Goal: Task Accomplishment & Management: Manage account settings

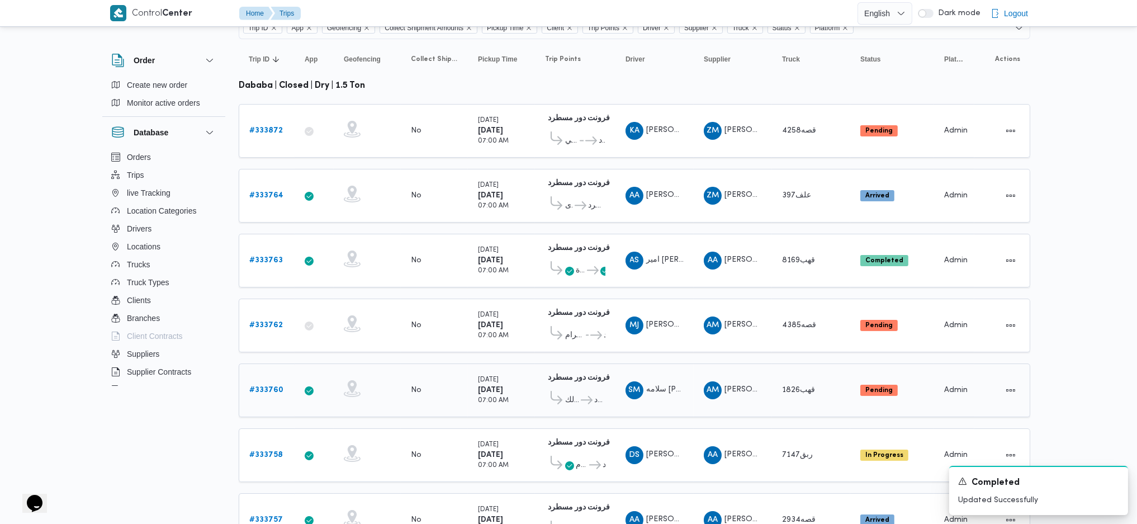
scroll to position [149, 0]
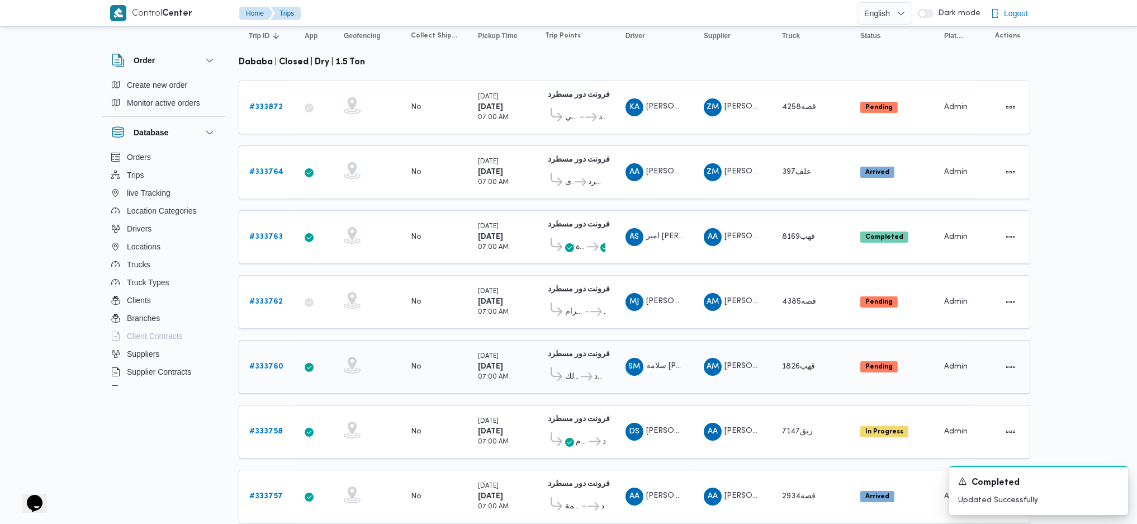
click at [261, 363] on b "# 333760" at bounding box center [266, 366] width 34 height 7
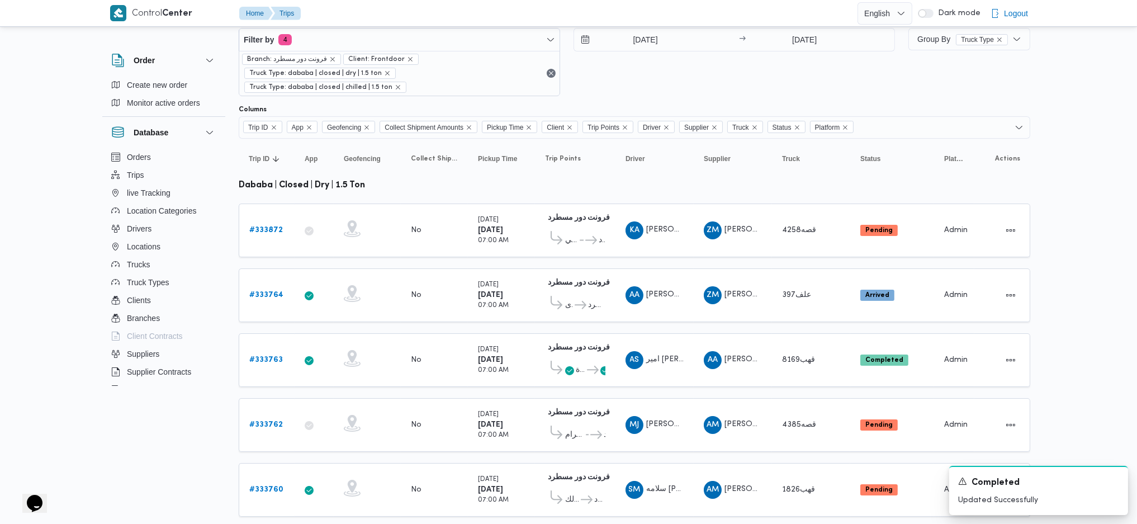
scroll to position [13, 0]
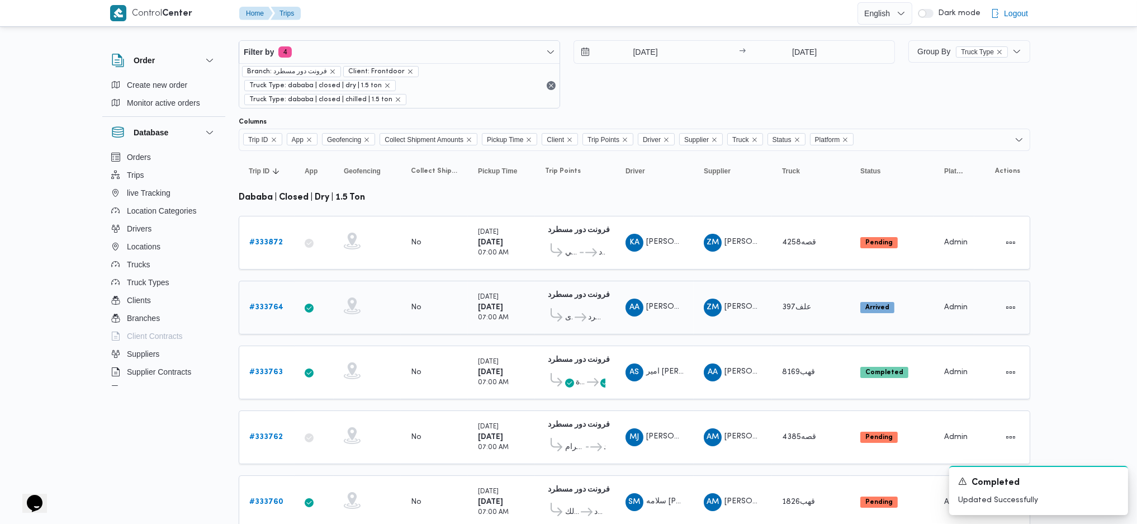
click at [277, 304] on b "# 333764" at bounding box center [266, 307] width 34 height 7
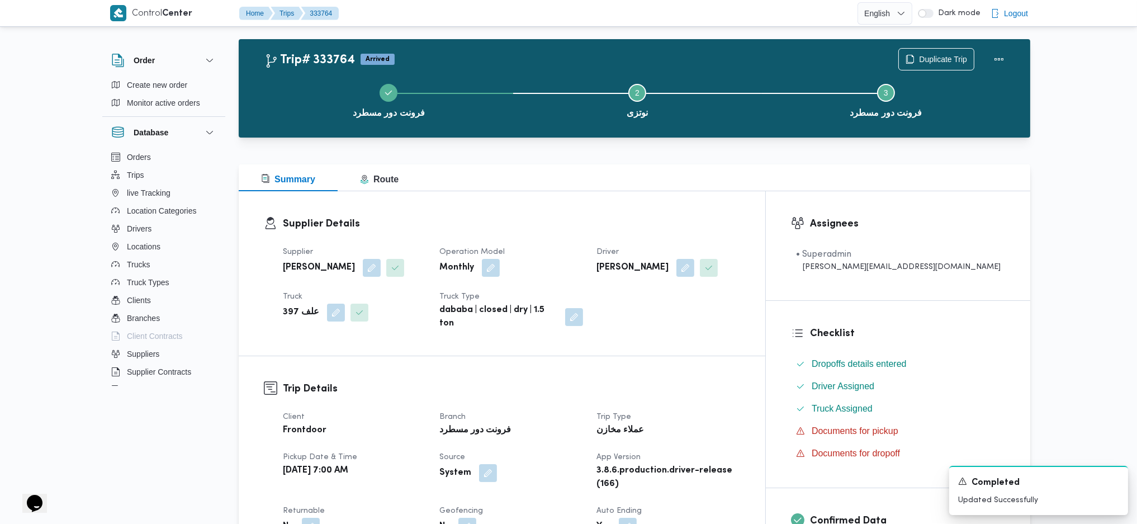
click at [319, 263] on b "[PERSON_NAME]" at bounding box center [319, 267] width 72 height 13
copy div "[PERSON_NAME]"
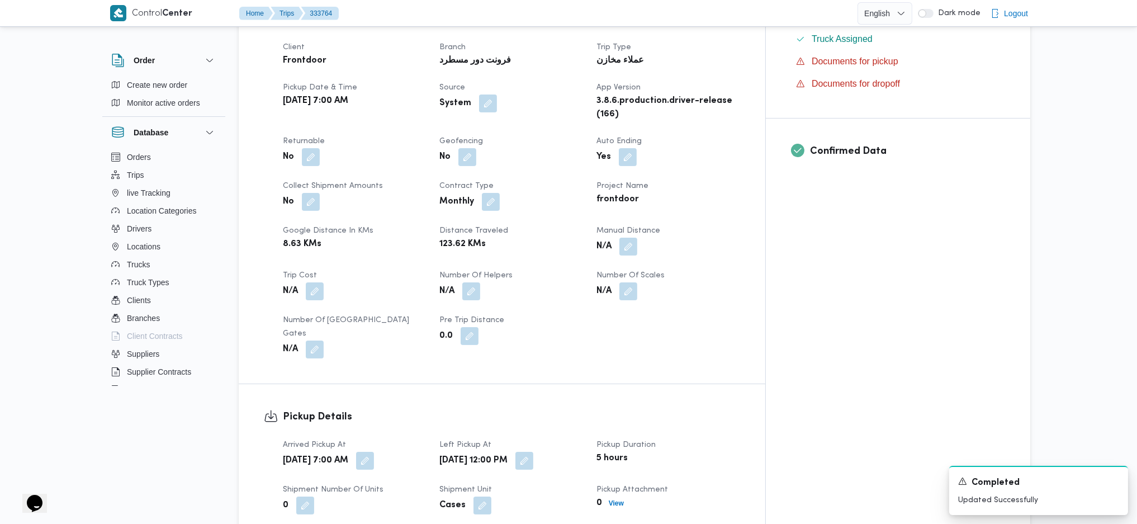
scroll to position [535, 0]
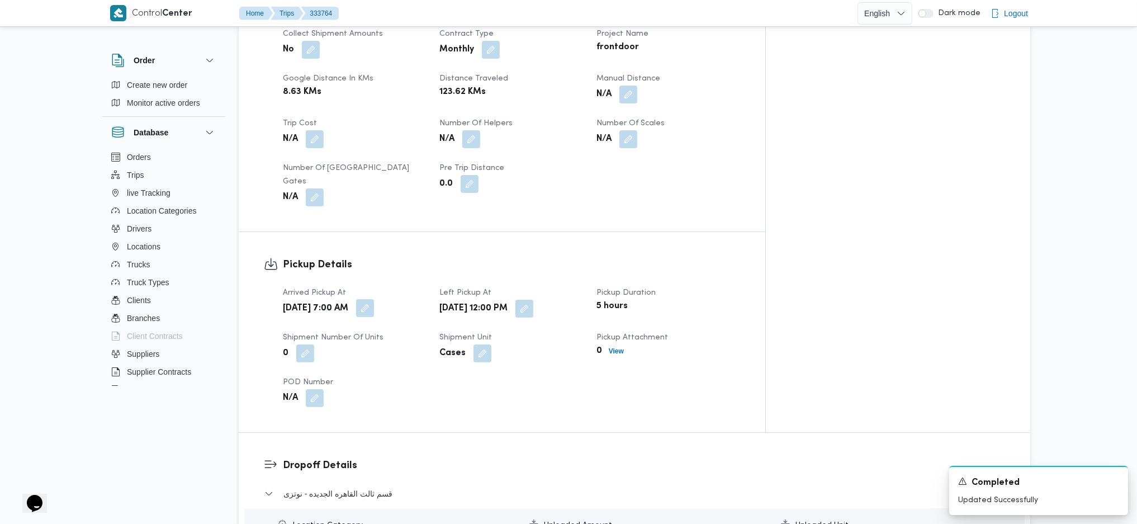
click at [374, 299] on button "button" at bounding box center [365, 308] width 18 height 18
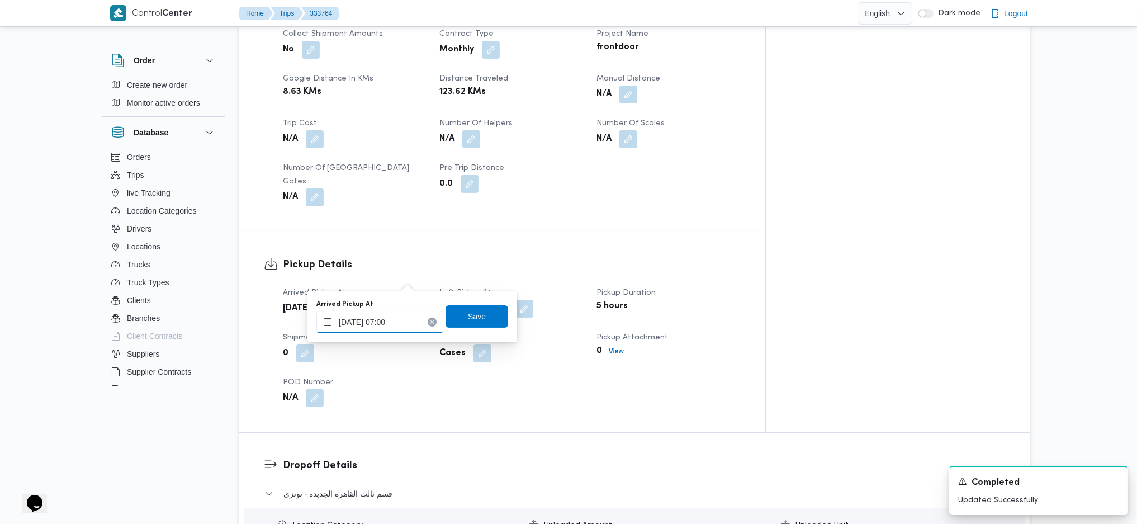
click at [374, 330] on input "[DATE] 07:00" at bounding box center [379, 322] width 127 height 22
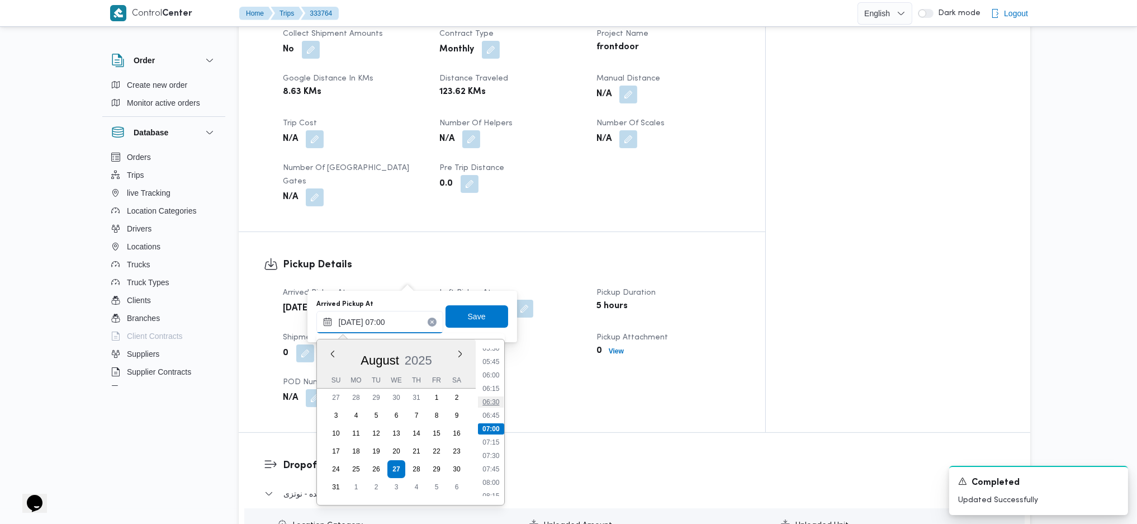
scroll to position [376, 0]
click at [499, 404] on li "08:00" at bounding box center [491, 407] width 26 height 11
type input "[DATE] 08:00"
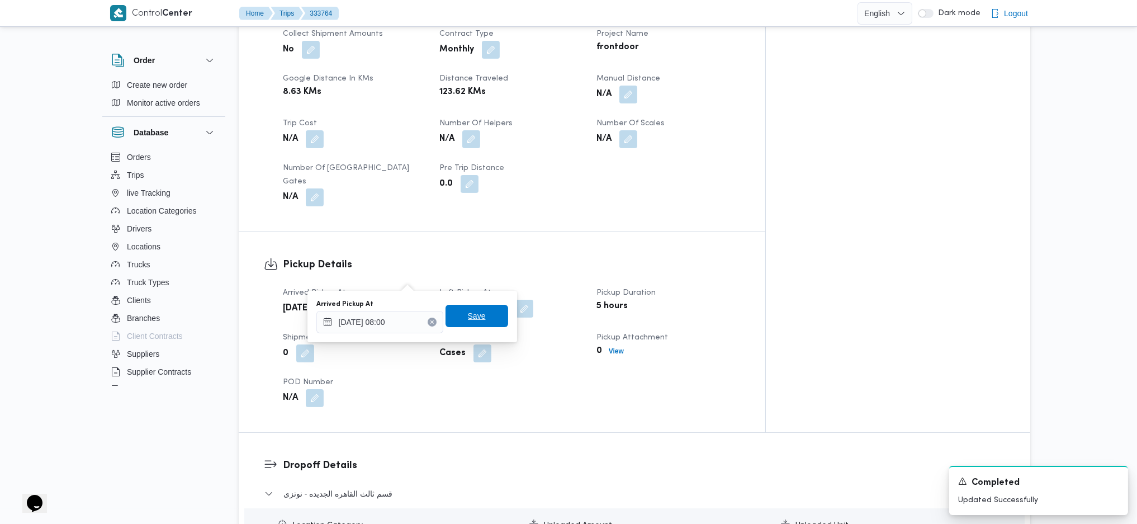
click at [480, 314] on span "Save" at bounding box center [477, 316] width 63 height 22
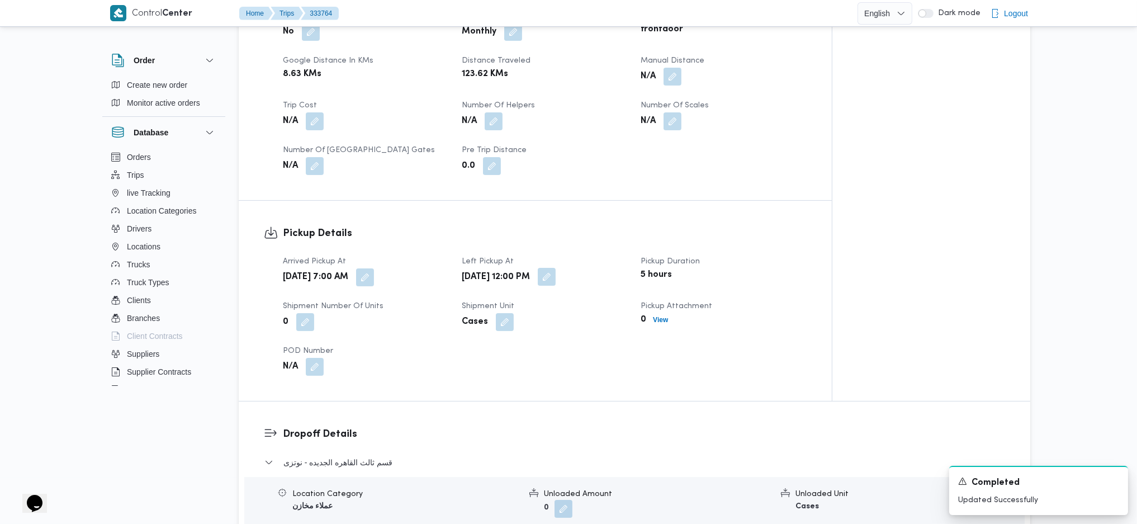
click at [556, 276] on button "button" at bounding box center [547, 277] width 18 height 18
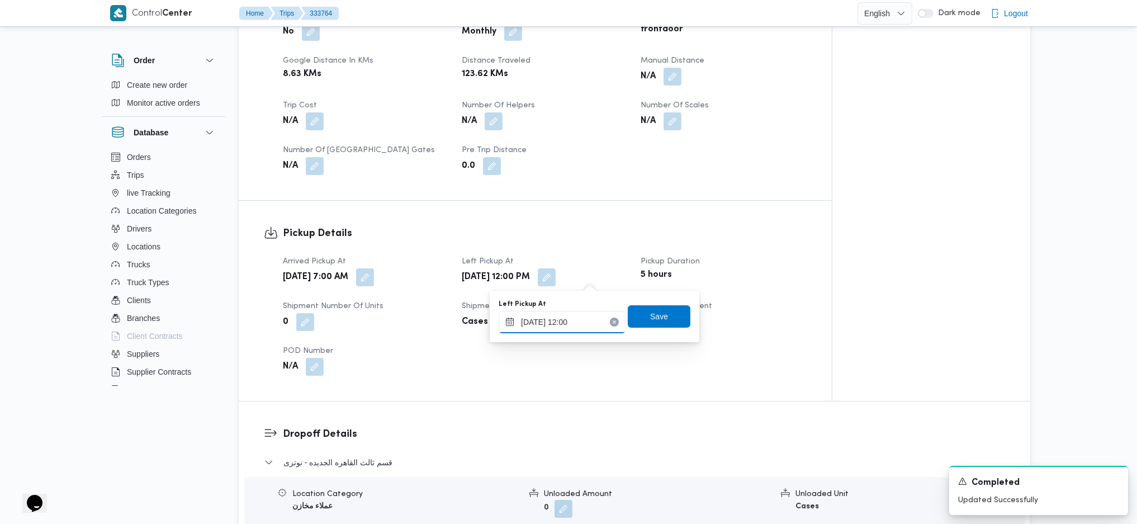
click at [562, 320] on input "[DATE] 12:00" at bounding box center [562, 322] width 127 height 22
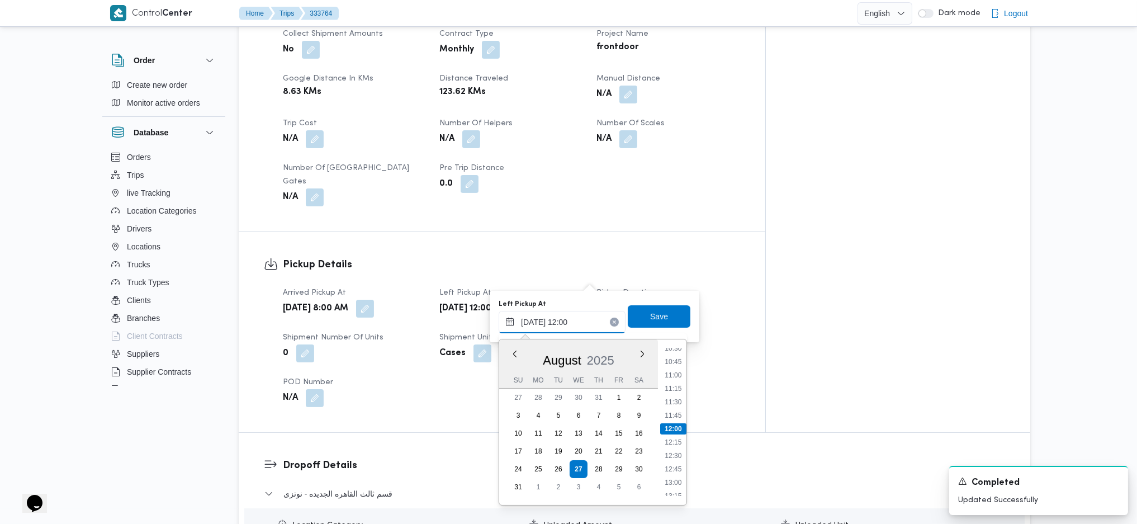
scroll to position [495, 0]
click at [671, 394] on li "10:00" at bounding box center [673, 395] width 26 height 11
type input "[DATE] 10:00"
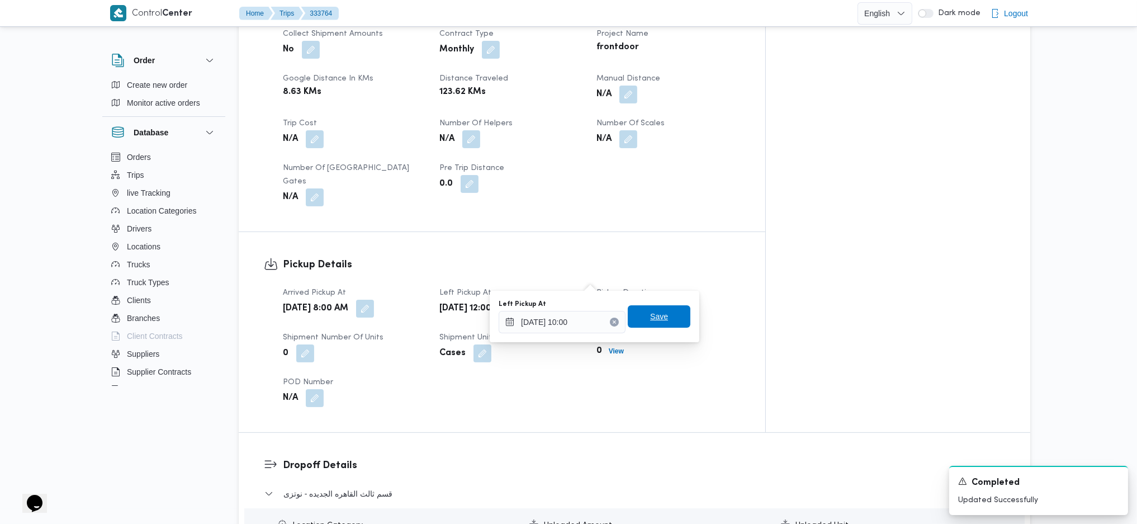
drag, startPoint x: 642, startPoint y: 321, endPoint x: 623, endPoint y: 265, distance: 59.1
click at [650, 320] on span "Save" at bounding box center [659, 316] width 18 height 13
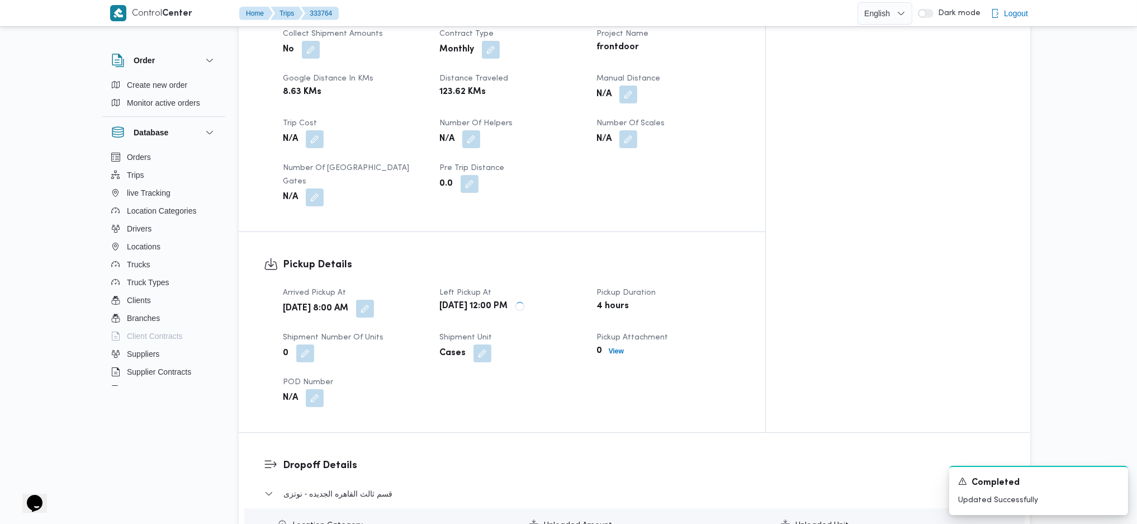
click at [601, 232] on div "Pickup Details Arrived Pickup At [DATE] 8:00 AM Left Pickup At [DATE] 12:00 PM …" at bounding box center [502, 332] width 527 height 200
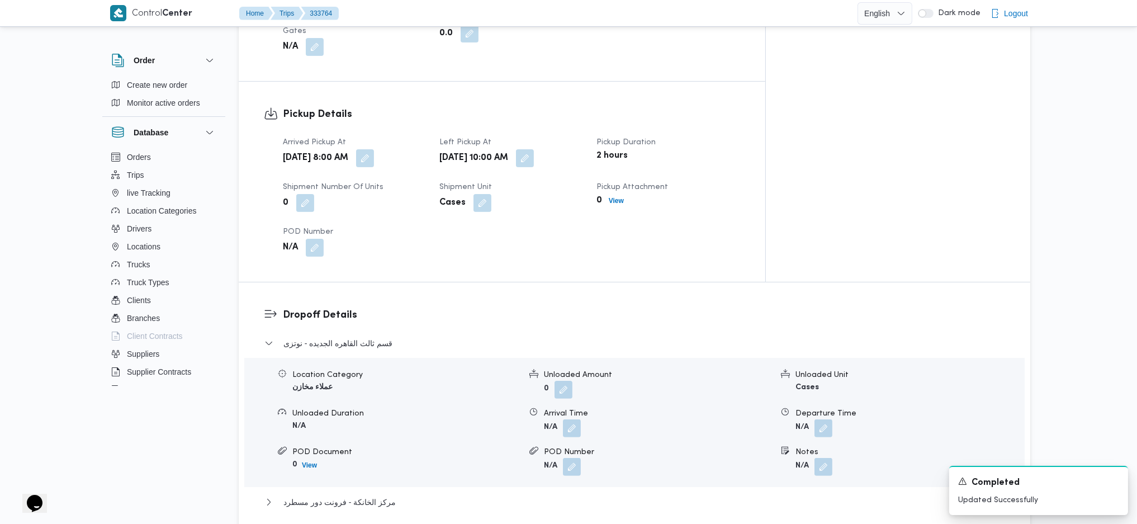
scroll to position [759, 0]
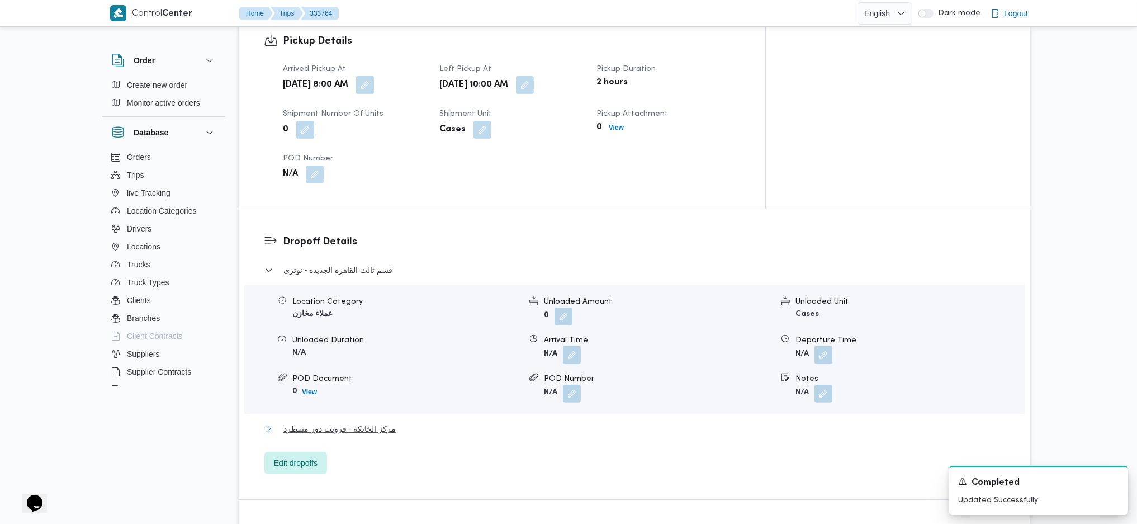
click at [380, 422] on span "مركز الخانكة - فرونت دور مسطرد" at bounding box center [339, 428] width 112 height 13
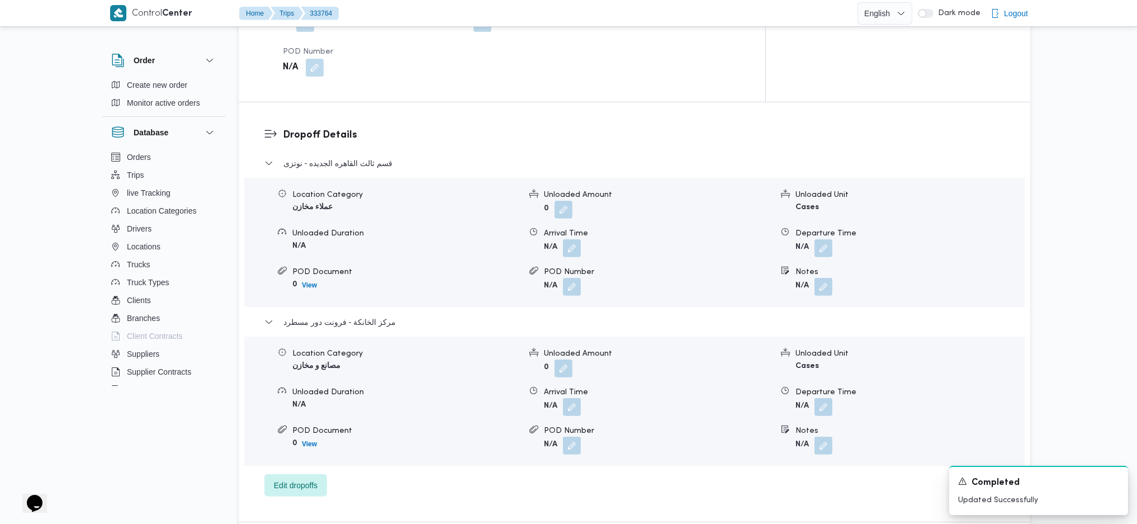
scroll to position [908, 0]
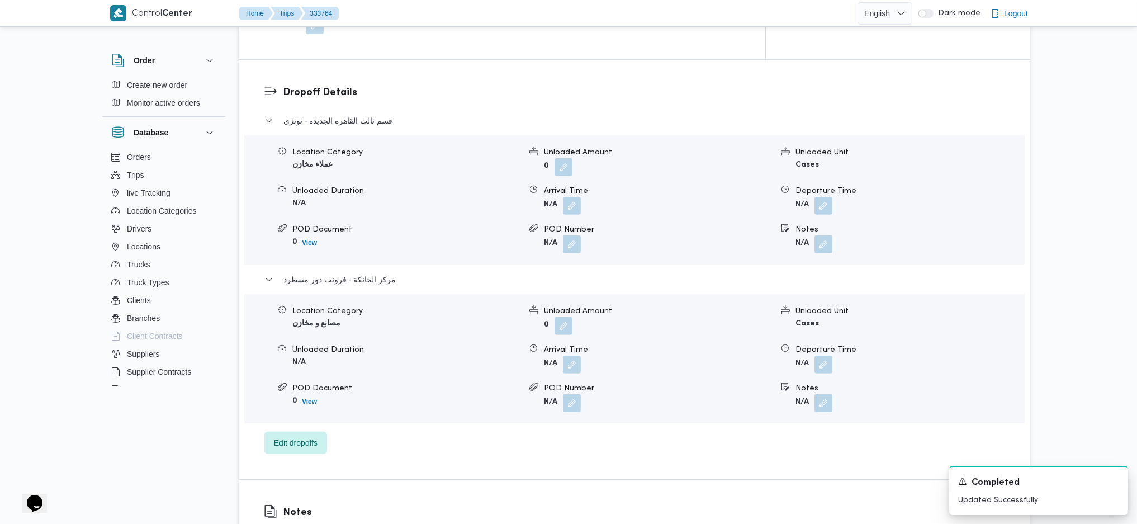
click at [834, 356] on form "N/A" at bounding box center [910, 365] width 228 height 18
click at [825, 355] on button "button" at bounding box center [824, 364] width 18 height 18
click at [809, 377] on input "Departure Time" at bounding box center [793, 378] width 127 height 22
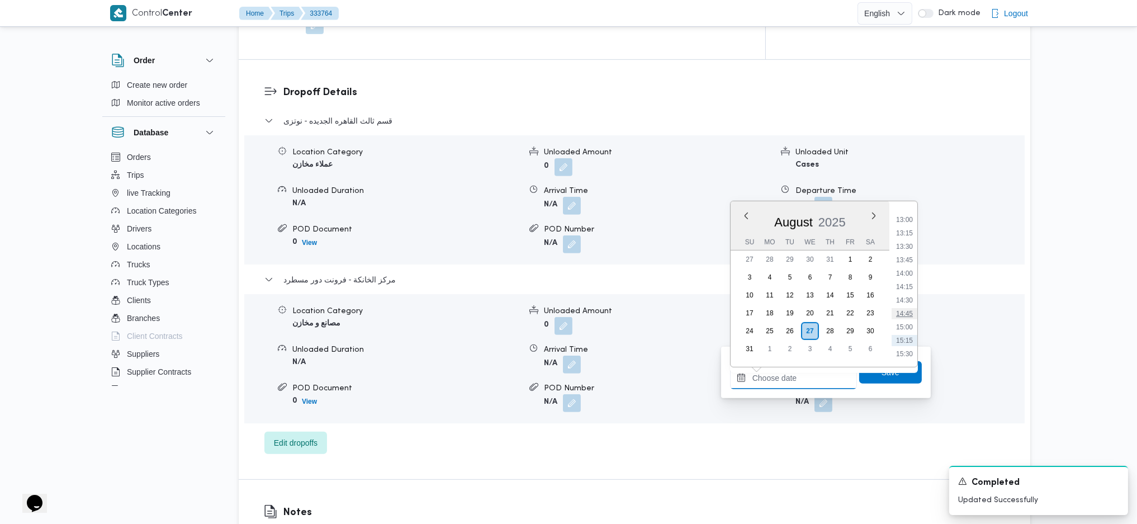
scroll to position [669, 0]
click at [906, 298] on li "14:00" at bounding box center [905, 297] width 26 height 11
type input "[DATE] 14:00"
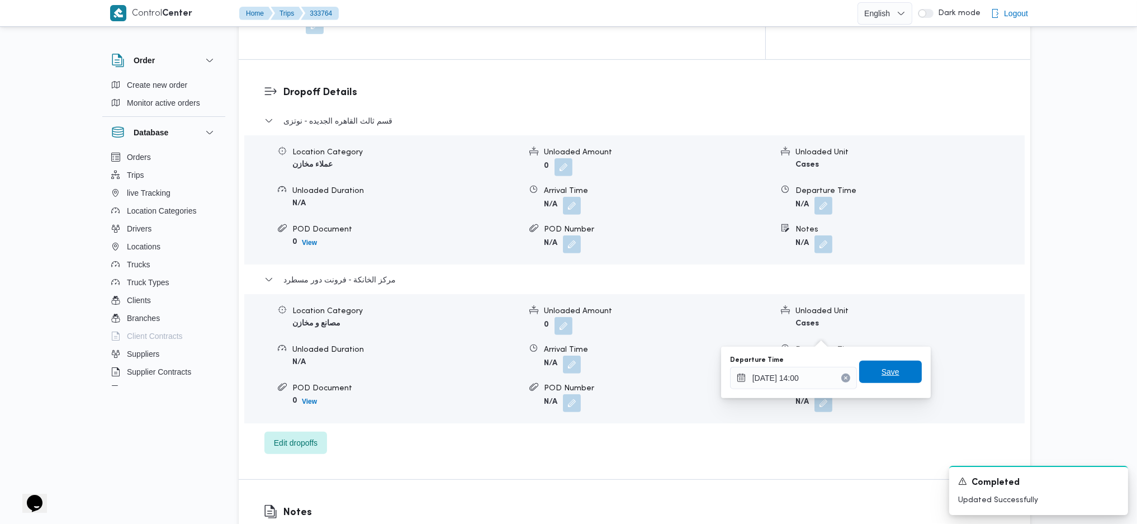
click at [891, 365] on span "Save" at bounding box center [890, 372] width 63 height 22
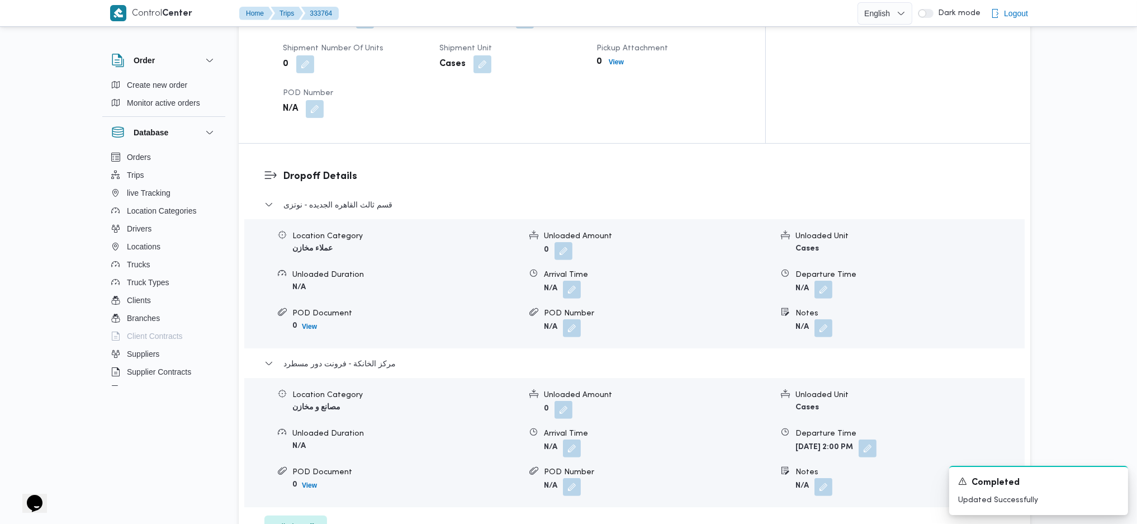
scroll to position [969, 0]
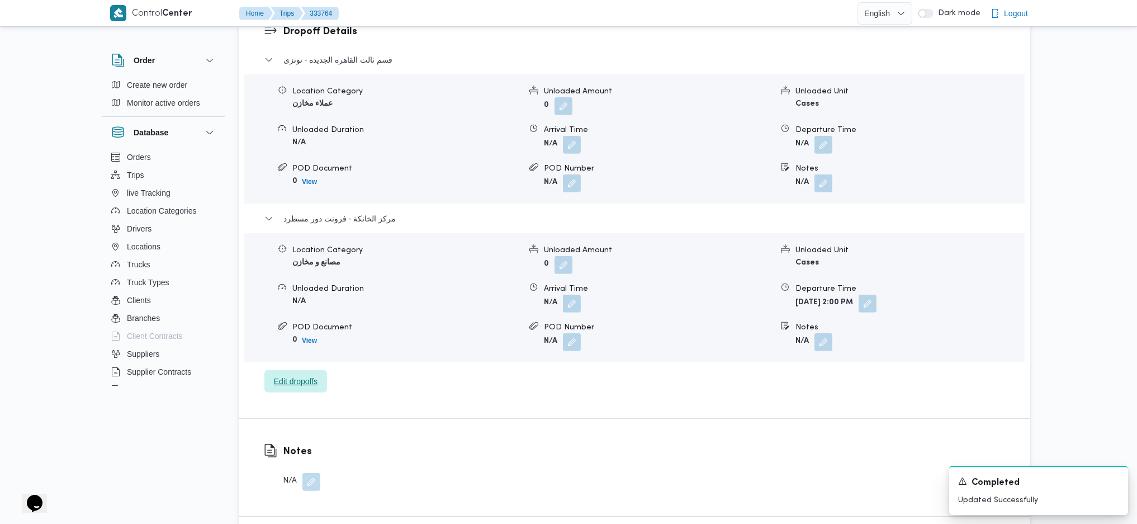
click at [287, 375] on span "Edit dropoffs" at bounding box center [296, 381] width 44 height 13
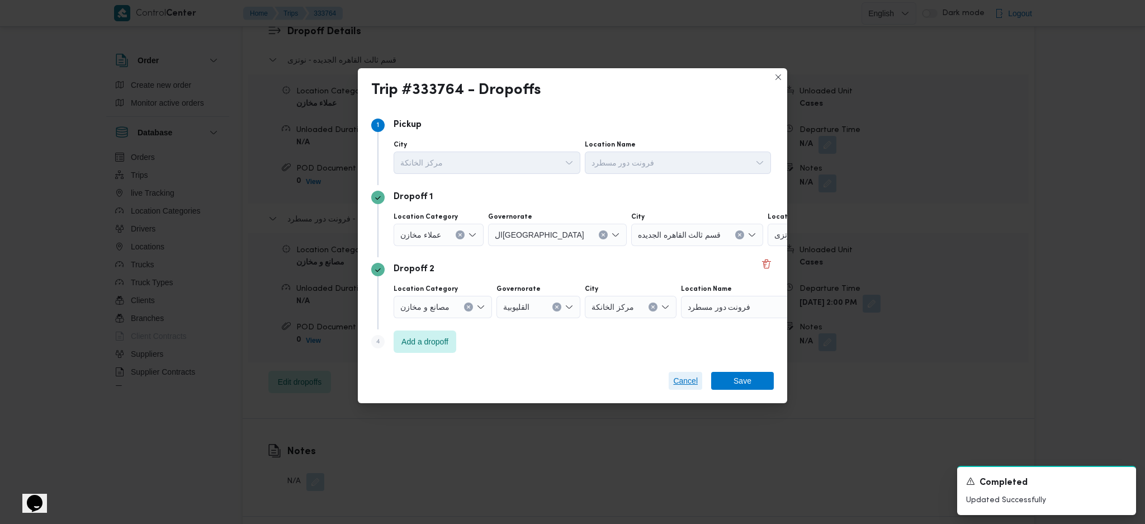
click at [676, 382] on span "Cancel" at bounding box center [685, 380] width 25 height 13
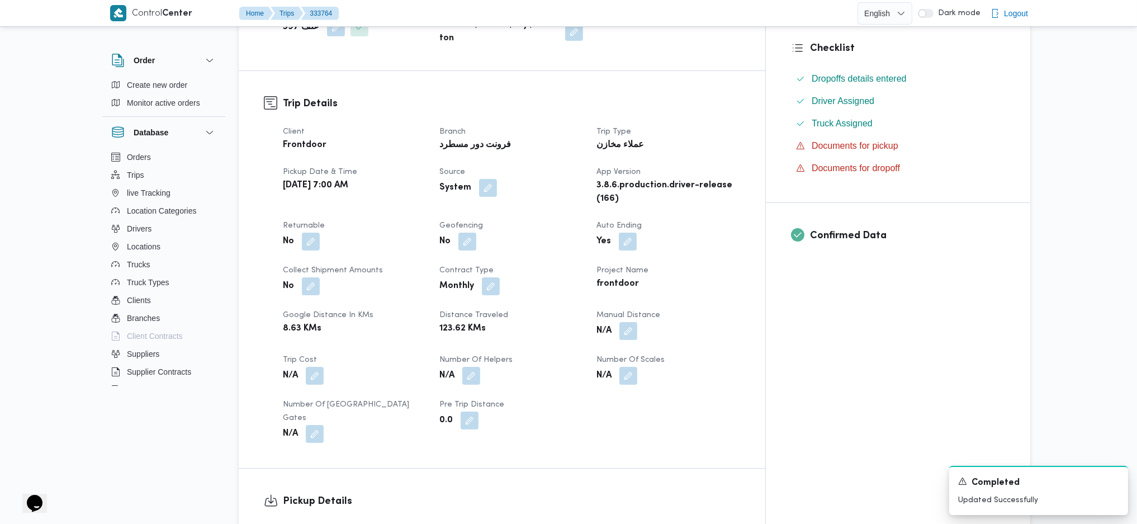
scroll to position [298, 0]
click at [637, 322] on button "button" at bounding box center [629, 331] width 18 height 18
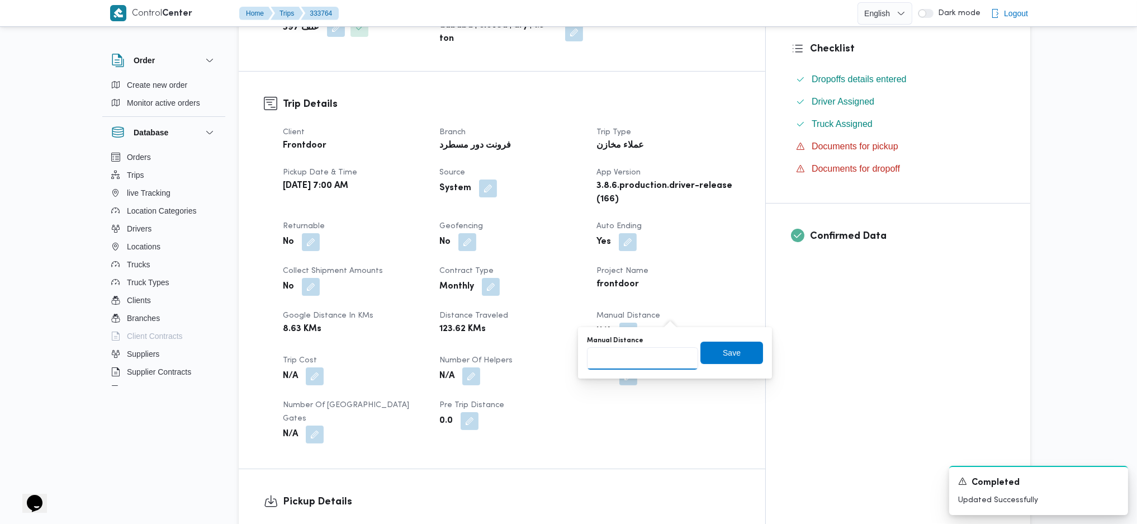
click at [633, 358] on input "Manual Distance" at bounding box center [642, 358] width 111 height 22
type input "85"
click at [723, 354] on span "Save" at bounding box center [732, 352] width 18 height 13
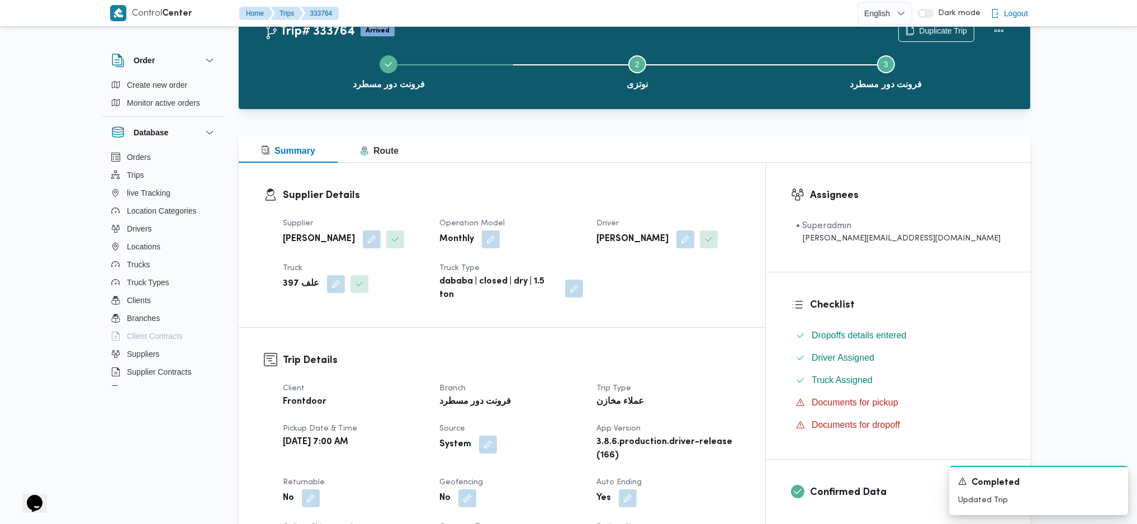
scroll to position [0, 0]
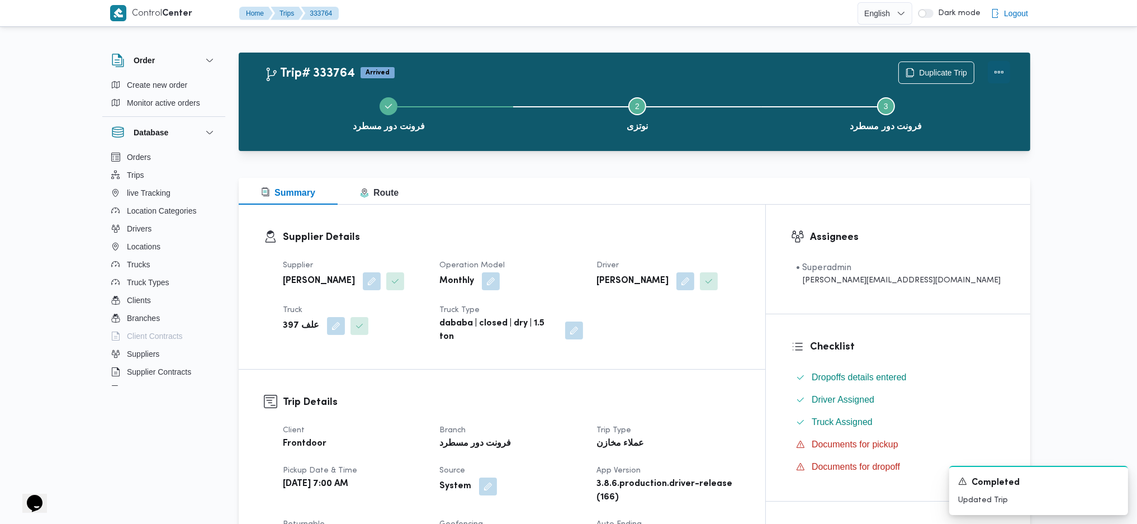
click at [1004, 67] on button "Actions" at bounding box center [999, 72] width 22 height 22
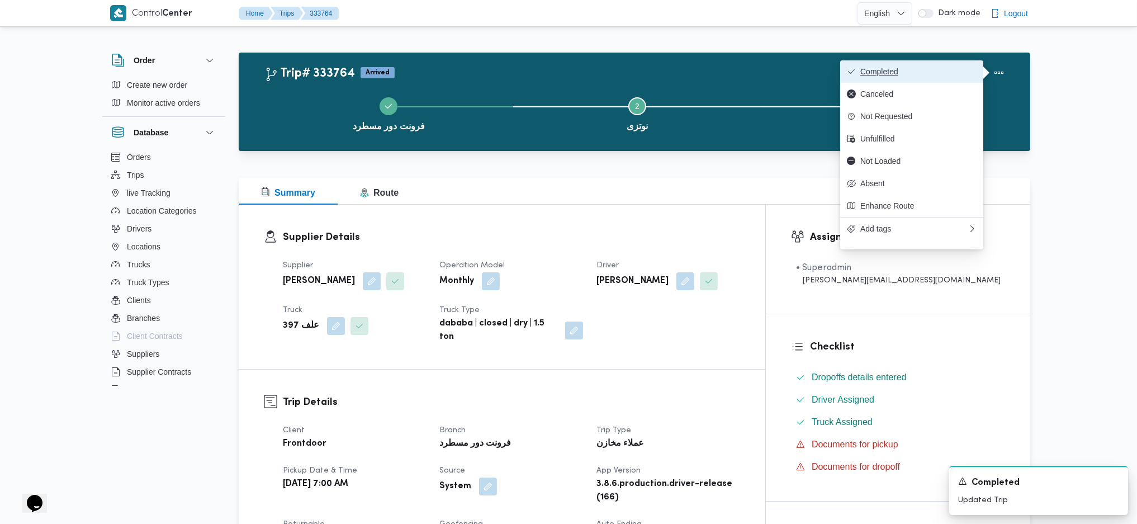
click at [940, 75] on span "Completed" at bounding box center [919, 71] width 116 height 9
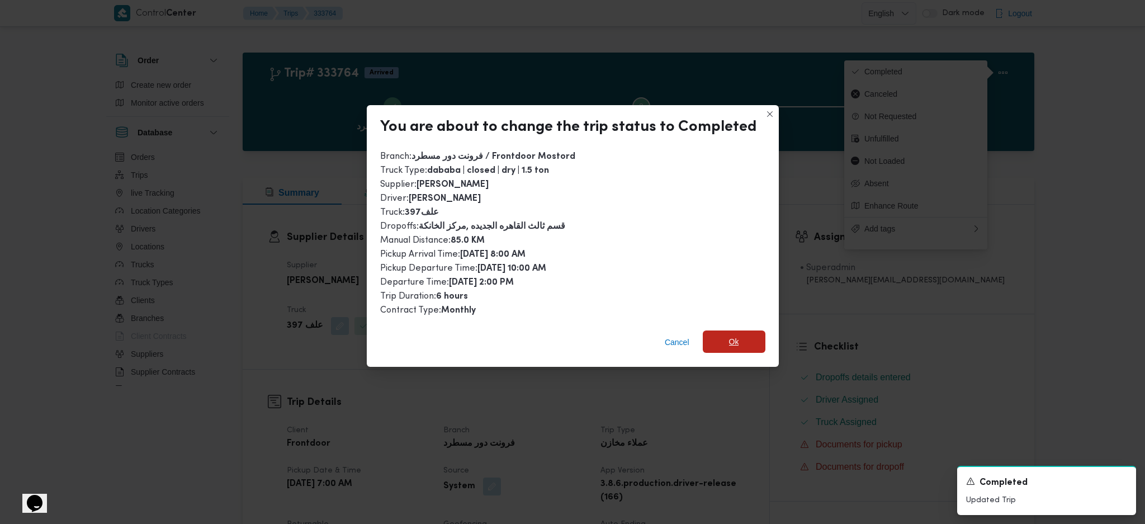
click at [727, 331] on span "Ok" at bounding box center [734, 341] width 63 height 22
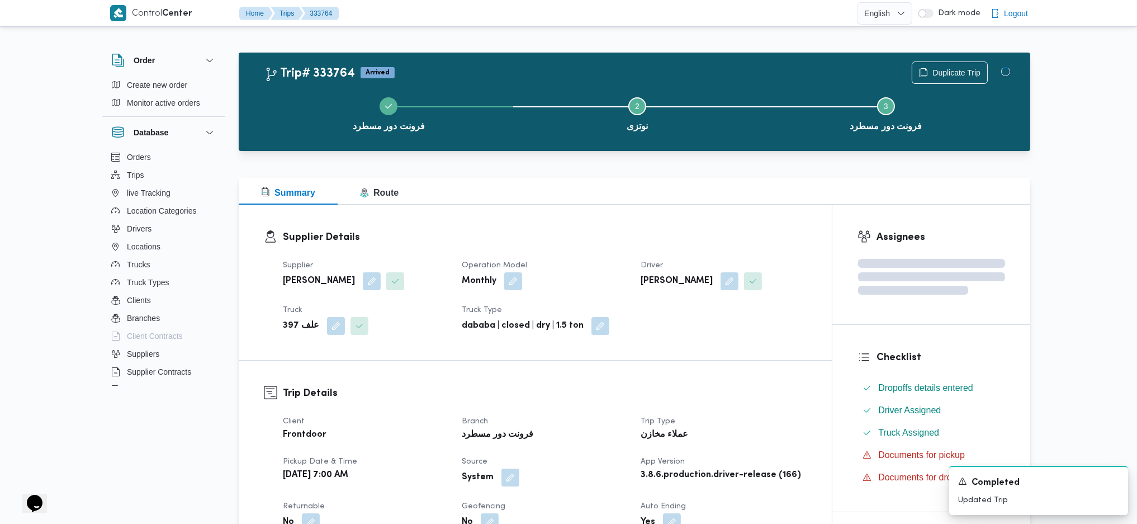
click at [739, 389] on h3 "Trip Details" at bounding box center [545, 393] width 524 height 15
click at [658, 218] on div "Supplier Details Supplier [PERSON_NAME] Operation Model Monthly Driver [PERSON_…" at bounding box center [535, 282] width 593 height 155
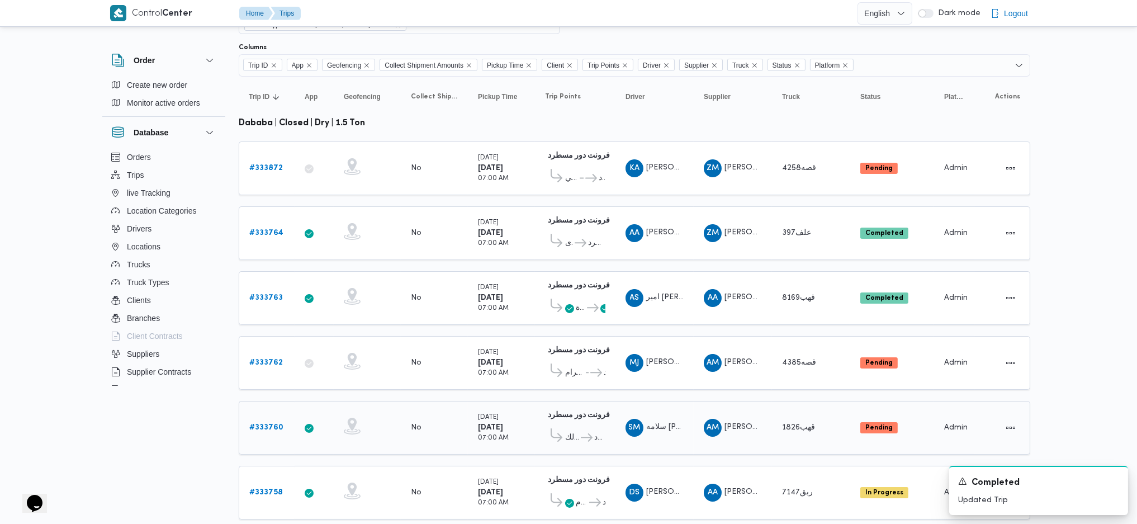
scroll to position [163, 0]
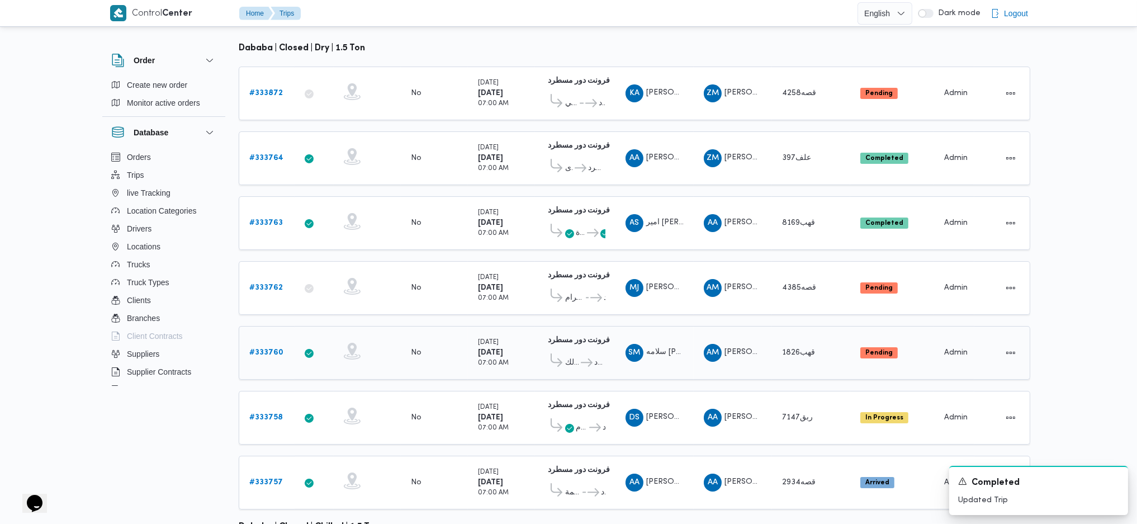
click at [271, 349] on b "# 333760" at bounding box center [266, 352] width 34 height 7
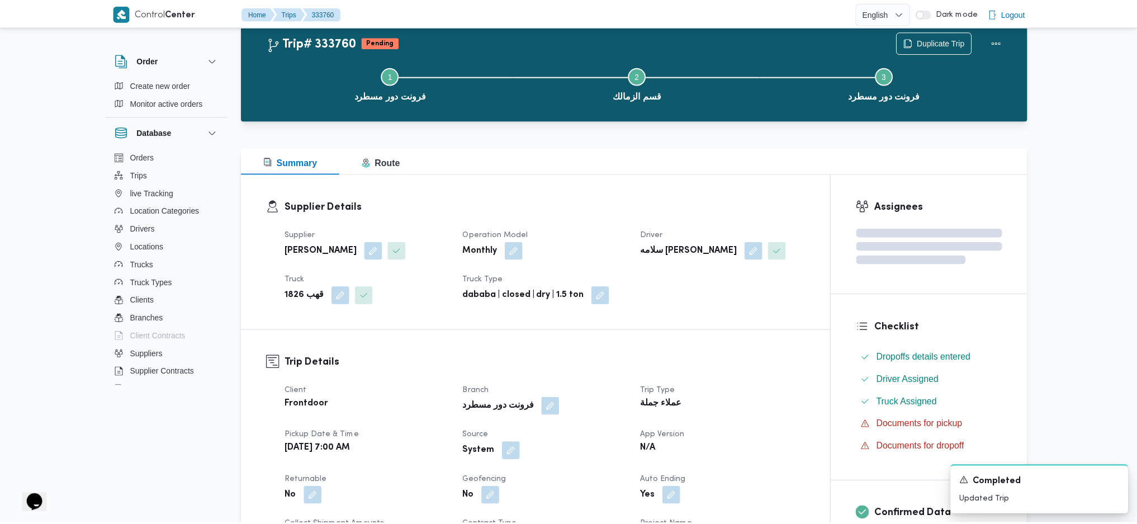
scroll to position [163, 0]
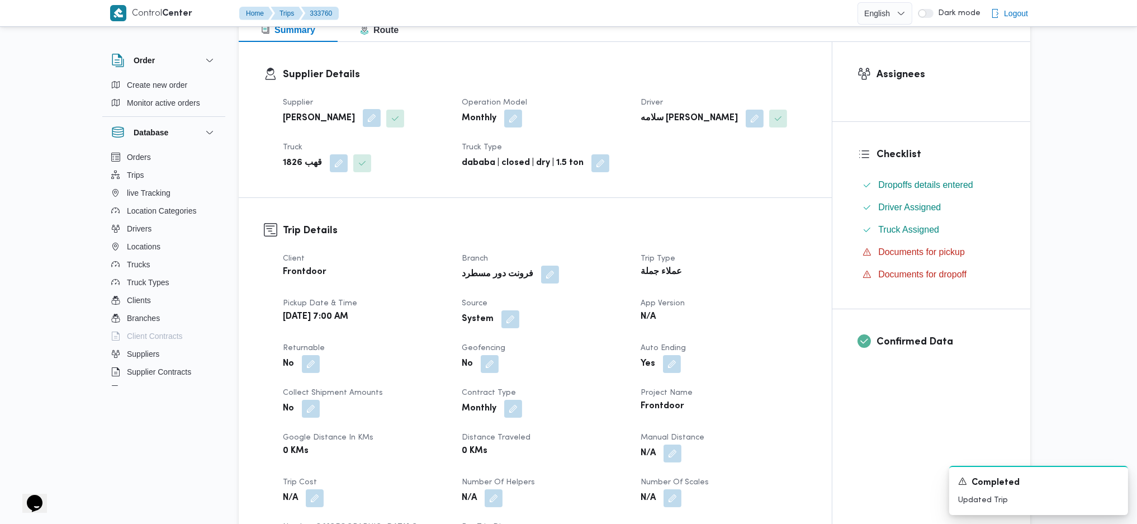
click at [370, 121] on button "button" at bounding box center [372, 118] width 18 height 18
click at [377, 162] on icon "Clear input" at bounding box center [375, 163] width 3 height 3
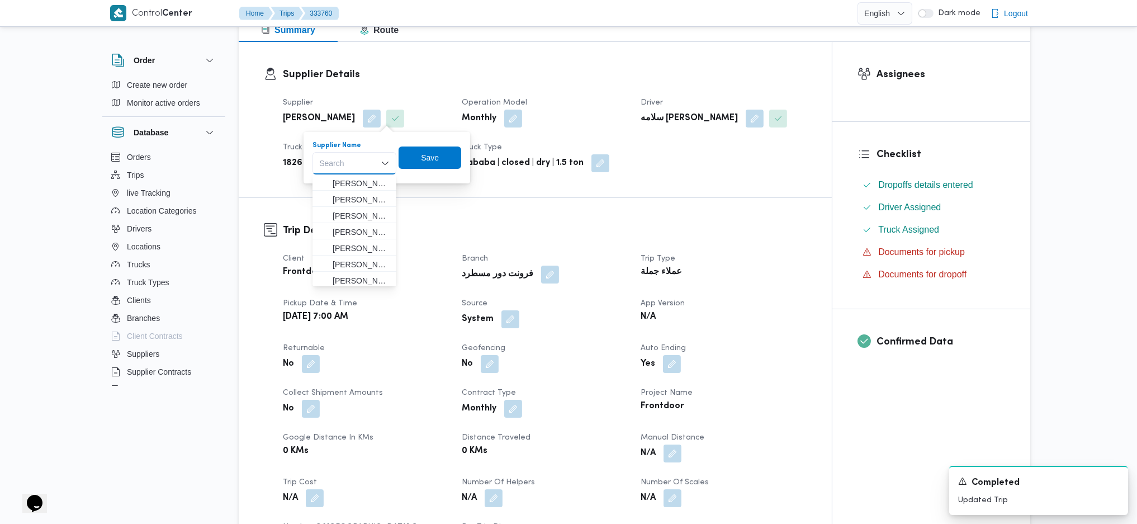
paste input "Musturad, Arab Al Hoson, Shubra [GEOGRAPHIC_DATA] 2, [GEOGRAPHIC_DATA] 6227101"
type input "Musturad, Arab Al Hoson, Shubra [GEOGRAPHIC_DATA] 2, [GEOGRAPHIC_DATA] 6227101"
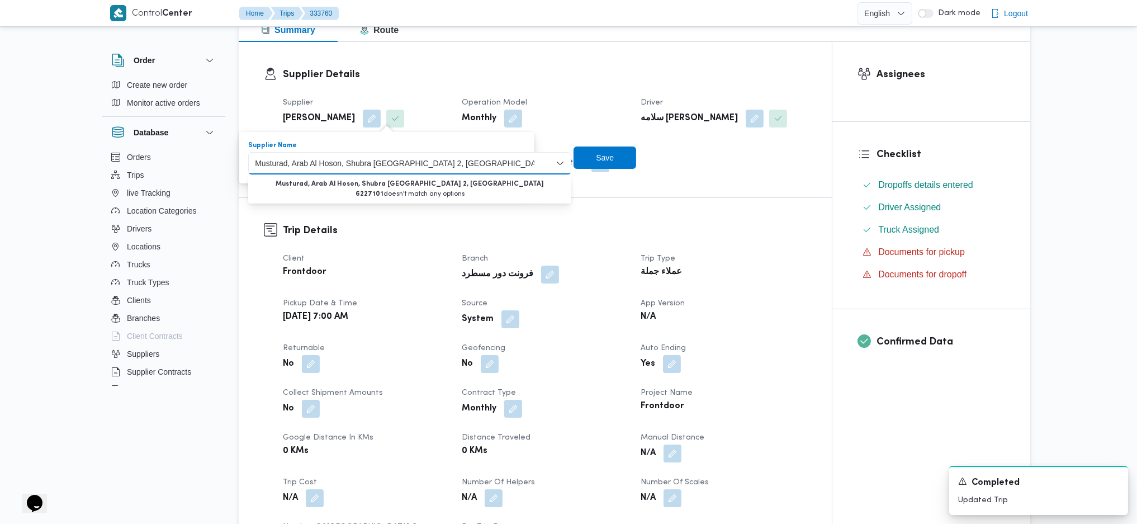
click at [532, 162] on input "Musturad, Arab Al Hoson, Shubra [GEOGRAPHIC_DATA] 2, [GEOGRAPHIC_DATA] 6227101" at bounding box center [395, 163] width 280 height 13
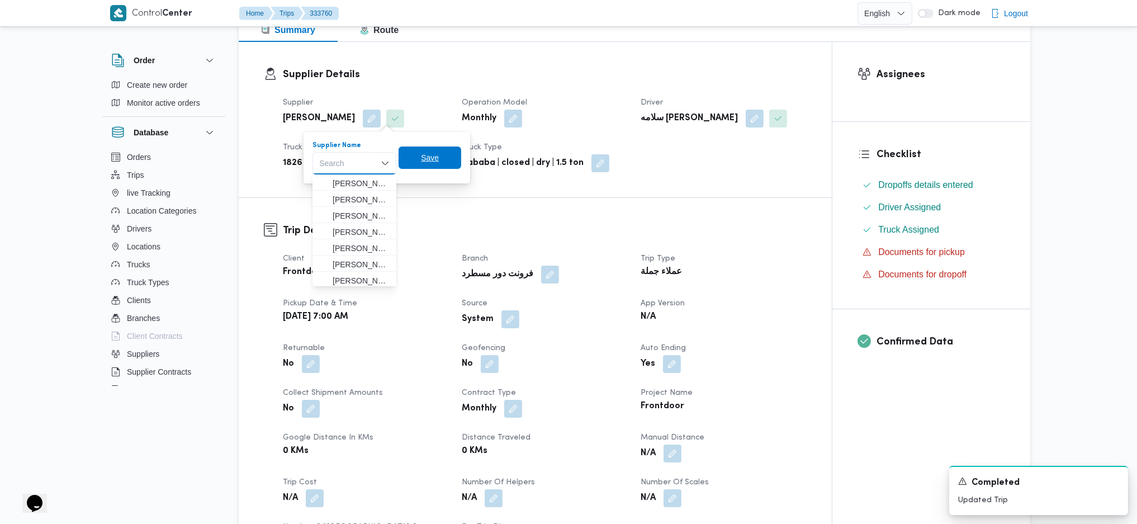
click at [423, 159] on span "Save" at bounding box center [430, 157] width 18 height 13
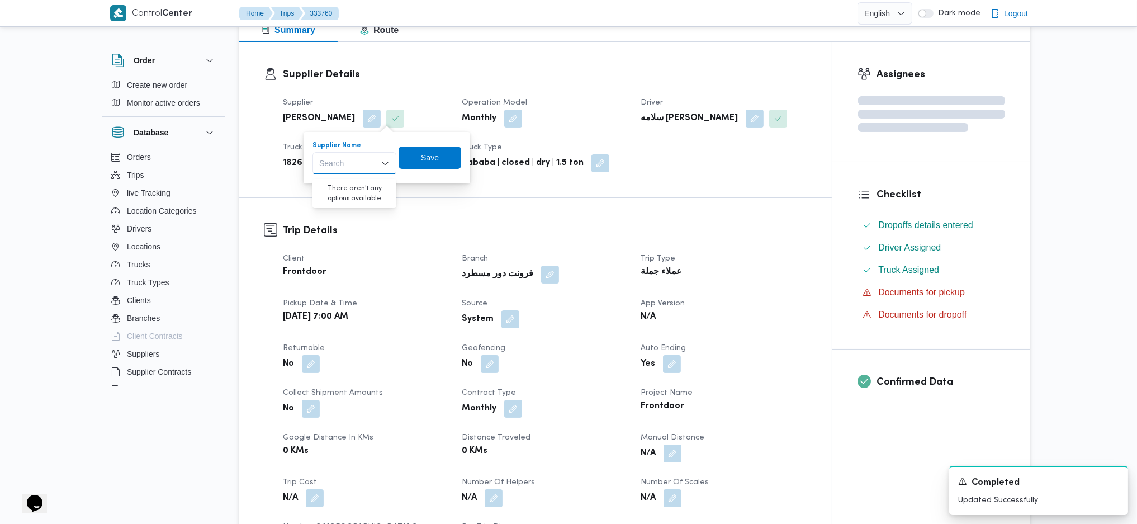
click at [514, 217] on div "Trip Details Client Frontdoor Branch فرونت دور مسطرد Trip Type عملاء جملة Picku…" at bounding box center [535, 387] width 593 height 379
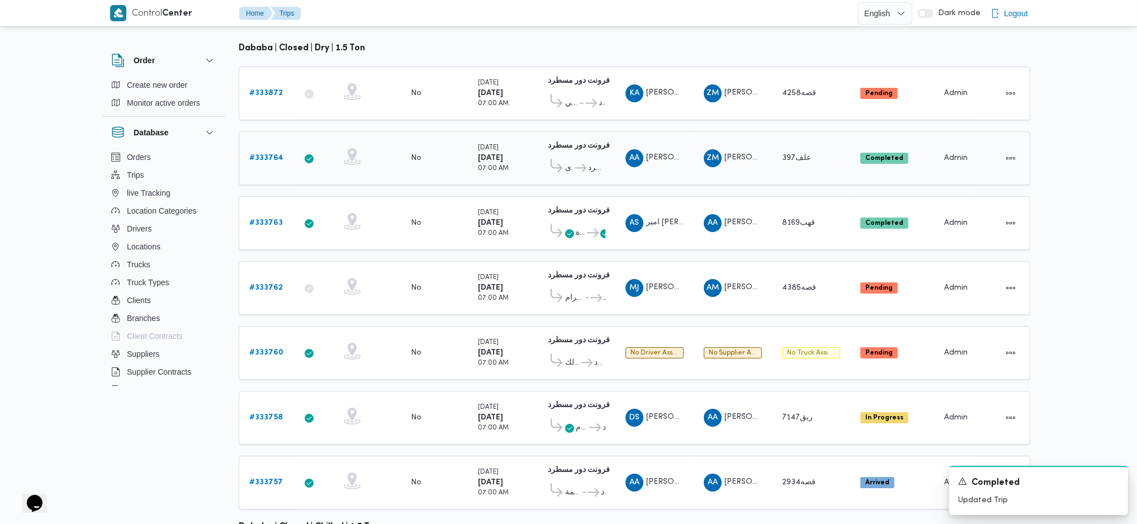
click at [273, 152] on link "# 333764" at bounding box center [266, 158] width 34 height 13
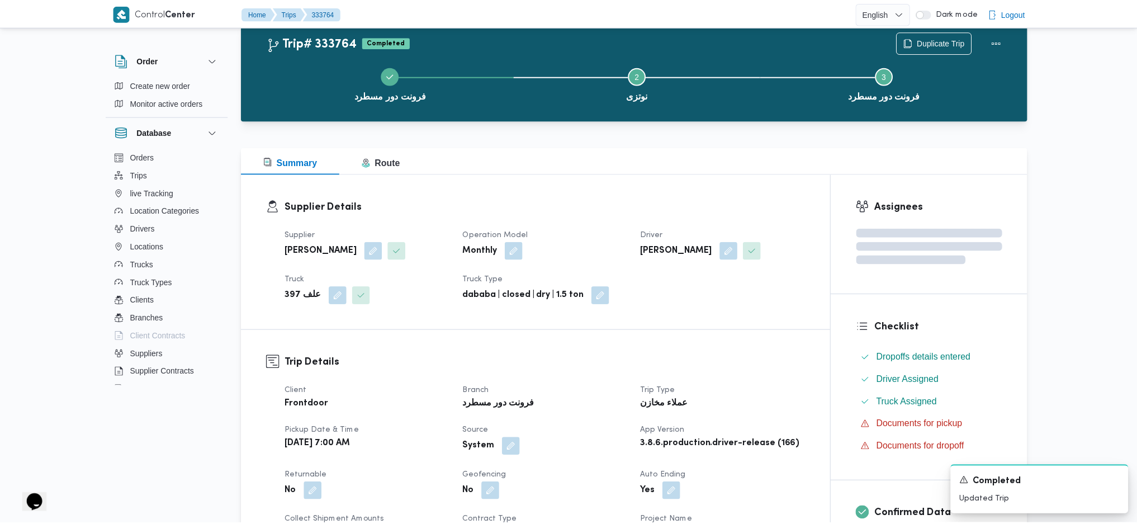
scroll to position [163, 0]
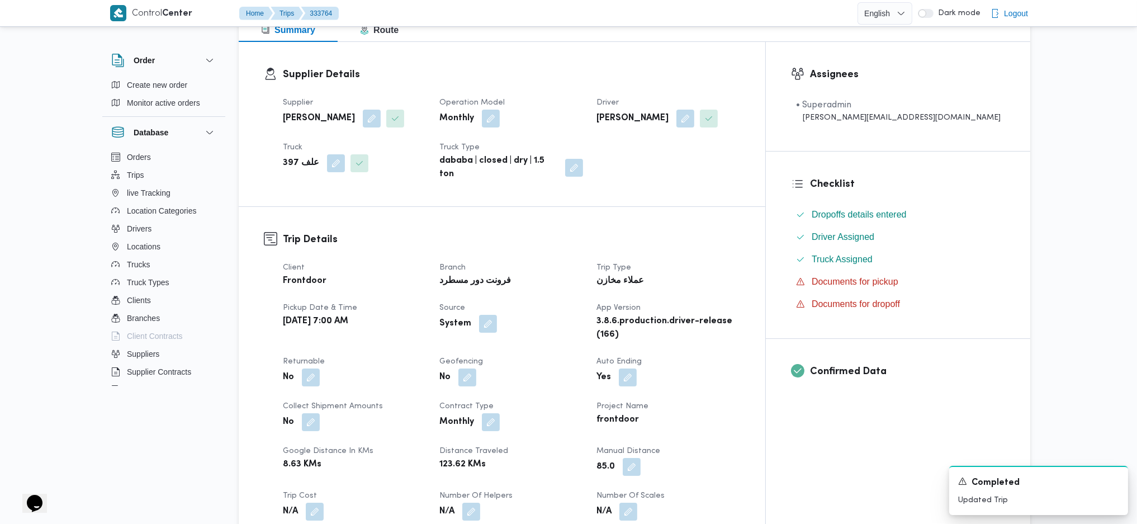
click at [303, 115] on b "[PERSON_NAME]" at bounding box center [319, 118] width 72 height 13
copy div "[PERSON_NAME]"
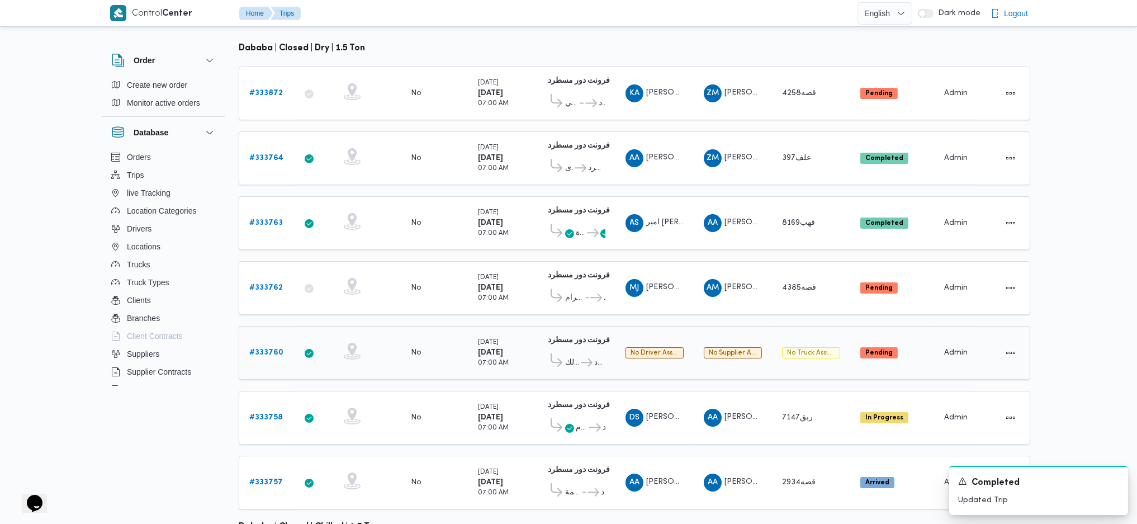
click at [269, 342] on div "# 333760" at bounding box center [267, 353] width 44 height 22
click at [265, 349] on b "# 333760" at bounding box center [266, 352] width 34 height 7
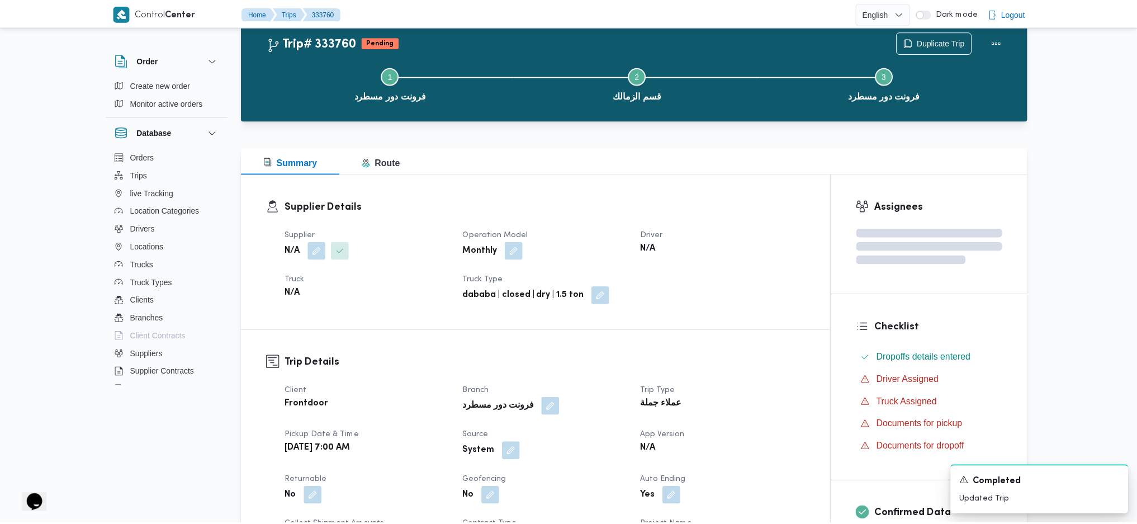
scroll to position [163, 0]
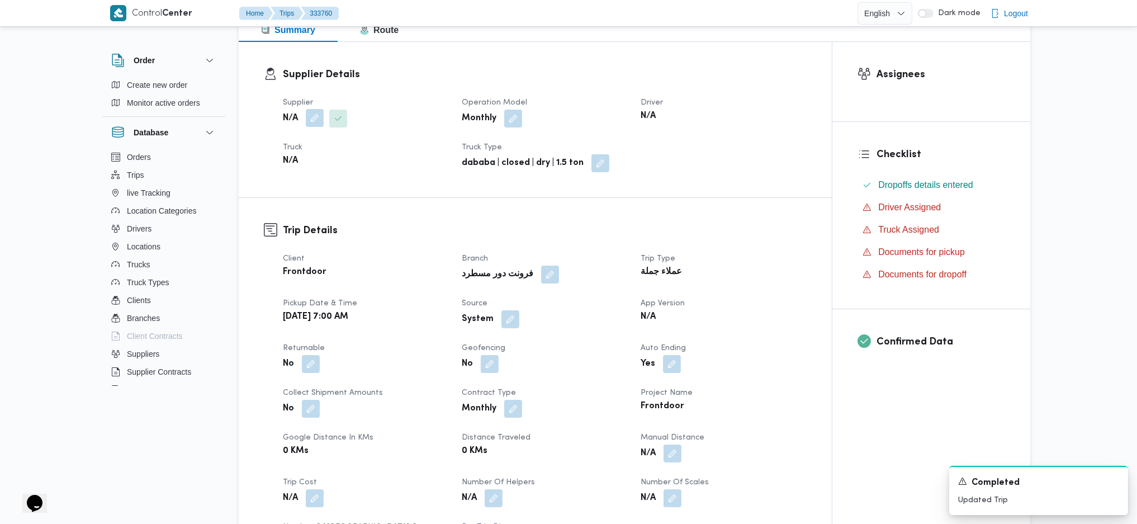
click at [316, 126] on button "button" at bounding box center [315, 118] width 18 height 18
click at [285, 167] on div "Search" at bounding box center [292, 163] width 84 height 22
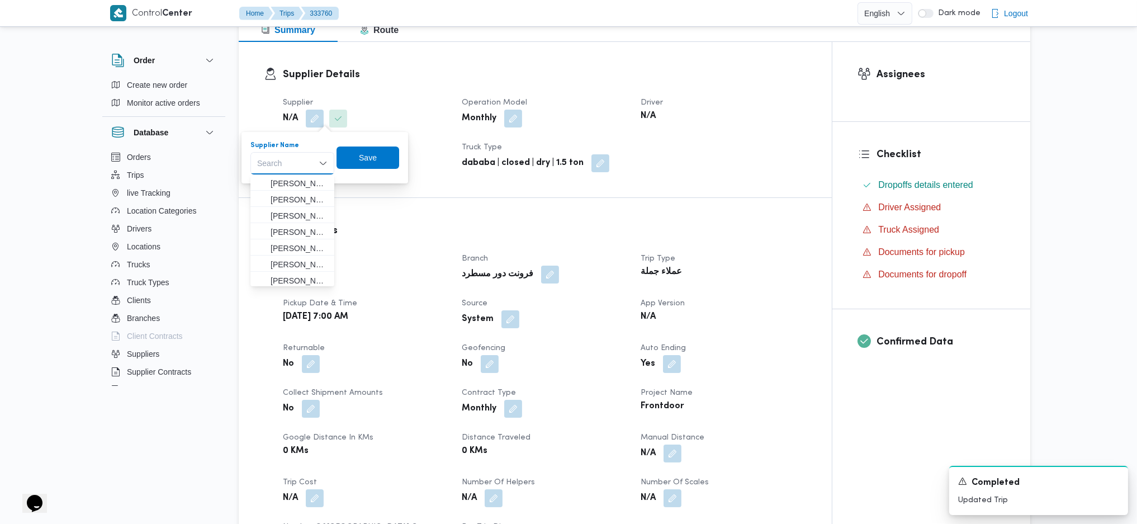
paste input "[PERSON_NAME]"
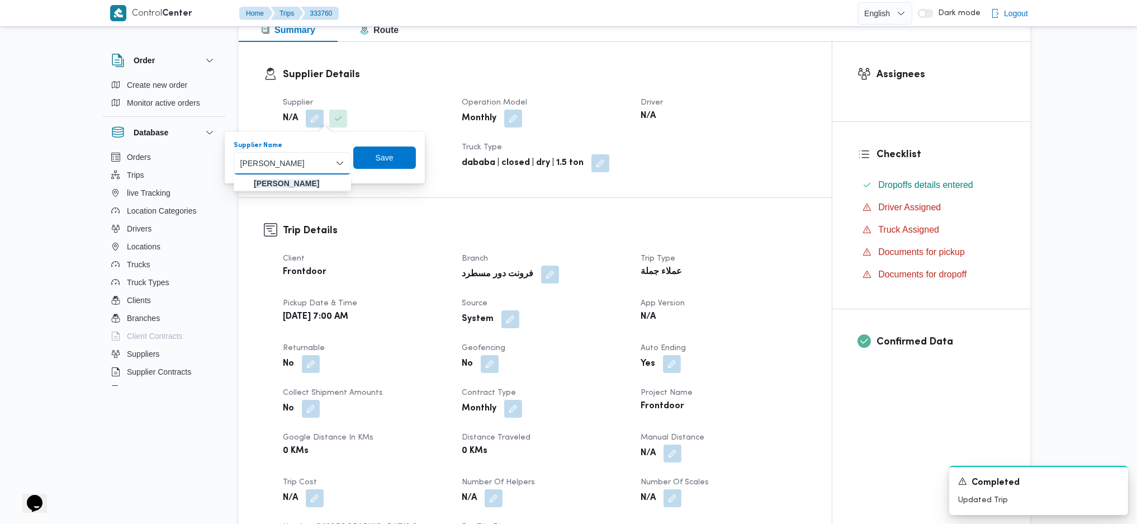
type input "[PERSON_NAME]"
click at [311, 182] on mark "[PERSON_NAME]" at bounding box center [286, 183] width 65 height 9
click at [403, 158] on span "Save" at bounding box center [378, 157] width 63 height 22
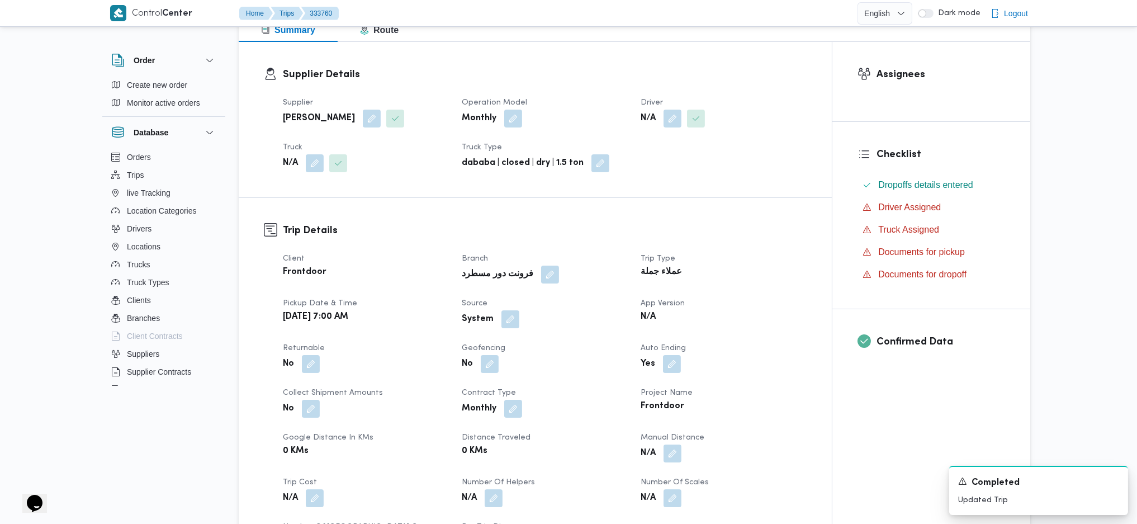
click at [661, 117] on span at bounding box center [669, 119] width 23 height 18
click at [681, 116] on button "button" at bounding box center [673, 118] width 18 height 18
click at [659, 164] on div "Search" at bounding box center [650, 163] width 84 height 22
click at [655, 188] on span "[PERSON_NAME]" at bounding box center [656, 183] width 57 height 13
click at [738, 156] on span "Save" at bounding box center [728, 157] width 63 height 22
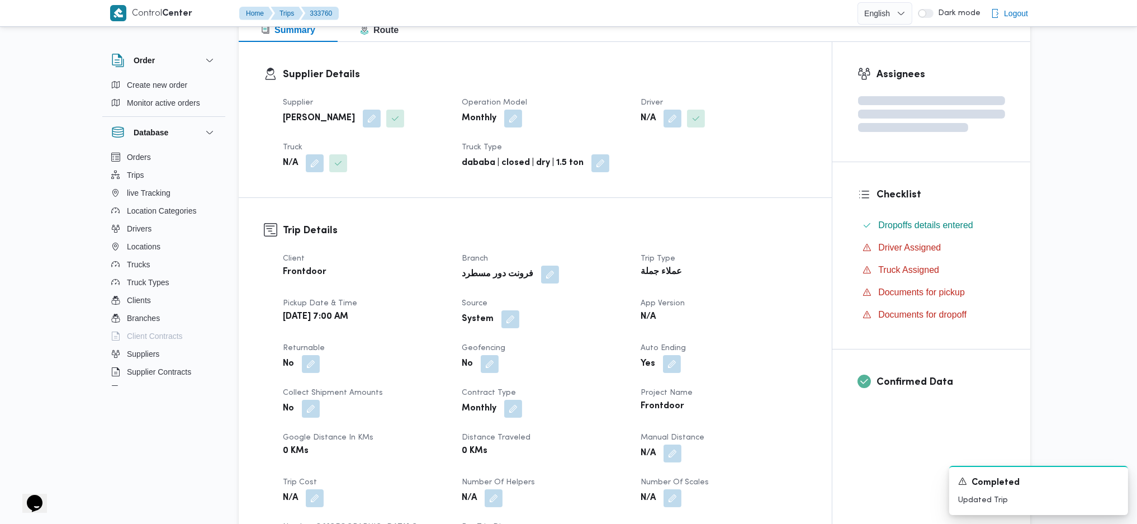
click at [660, 230] on h3 "Trip Details" at bounding box center [545, 230] width 524 height 15
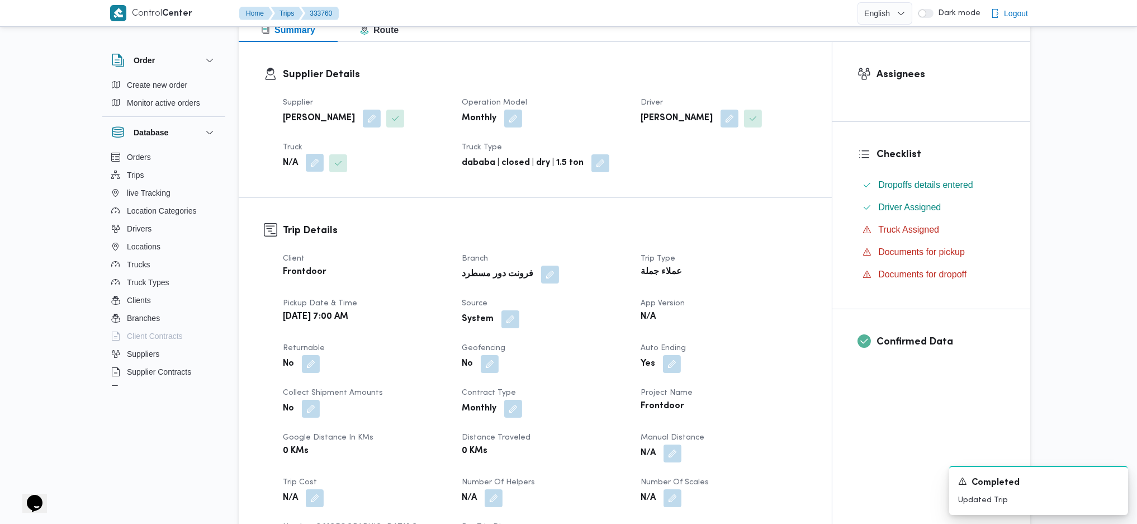
click at [308, 162] on button "button" at bounding box center [315, 163] width 18 height 18
click at [300, 217] on div "Search" at bounding box center [292, 208] width 84 height 22
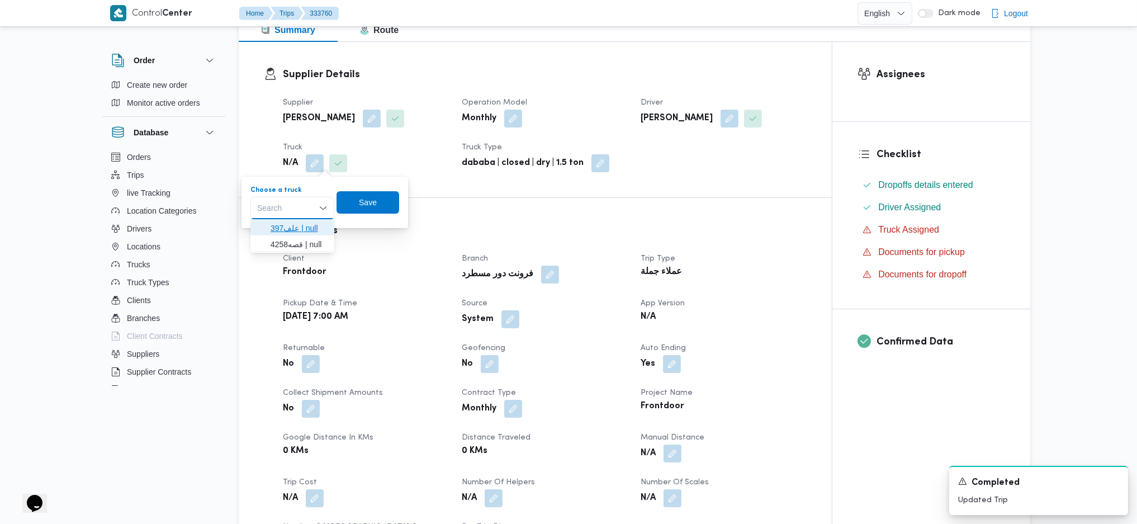
click at [296, 225] on span "علف397 | null" at bounding box center [299, 227] width 57 height 13
click at [392, 202] on span "Save" at bounding box center [374, 202] width 63 height 22
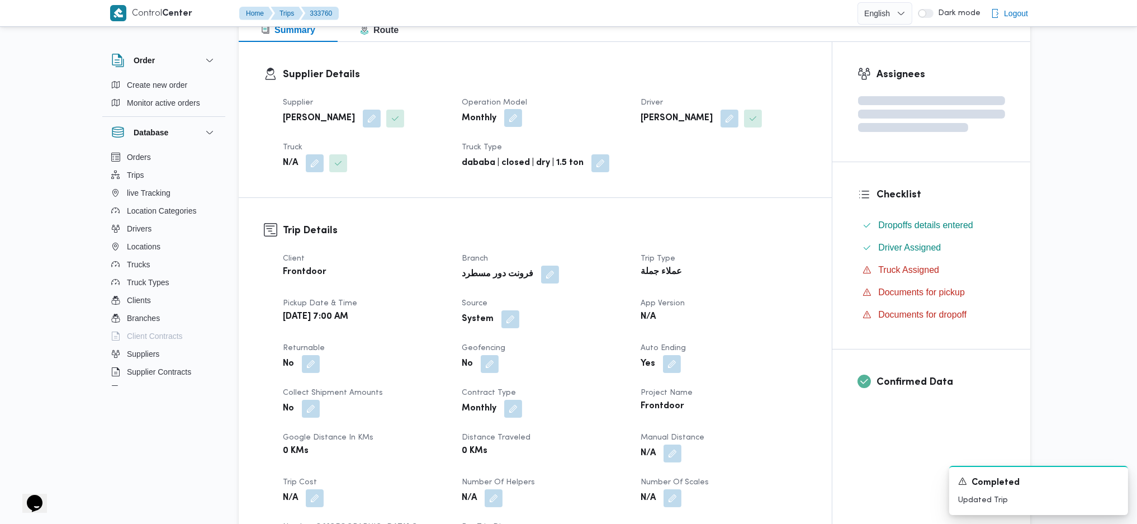
click at [513, 121] on button "button" at bounding box center [513, 118] width 18 height 18
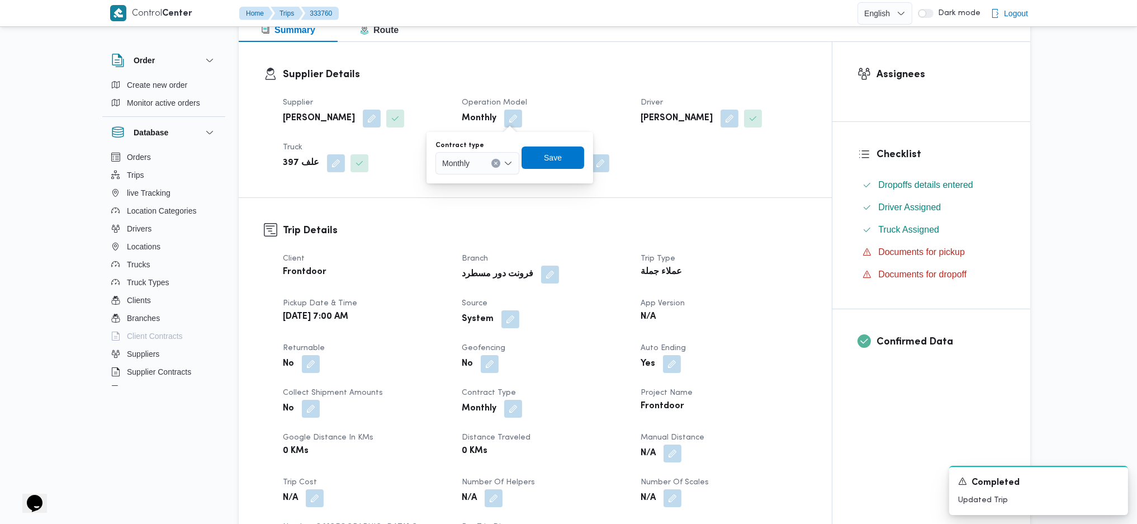
click at [449, 165] on span "Monthly" at bounding box center [455, 163] width 27 height 12
click at [485, 205] on span "On Demand" at bounding box center [484, 198] width 57 height 13
click at [562, 150] on span "Save" at bounding box center [557, 157] width 63 height 22
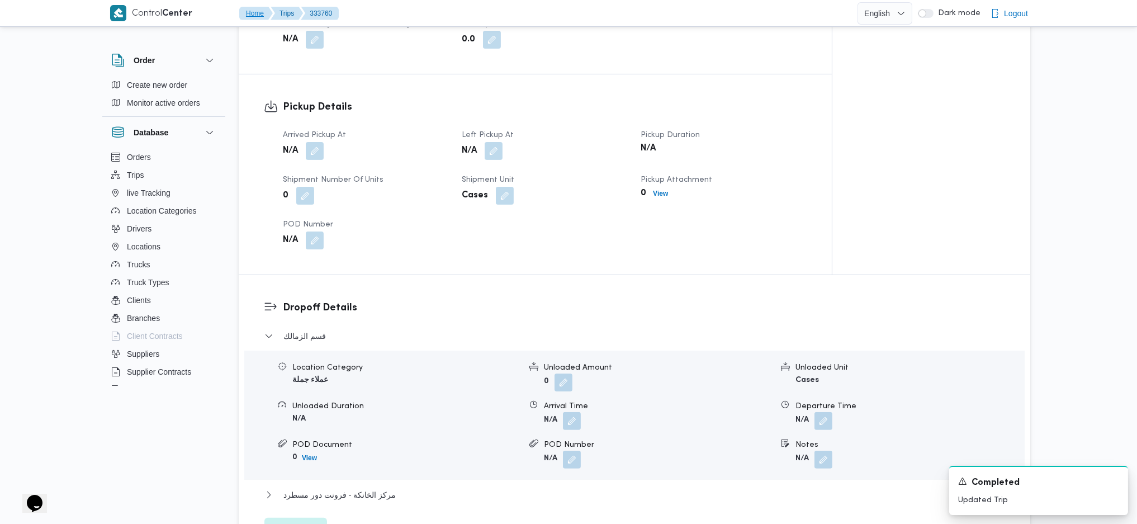
scroll to position [684, 0]
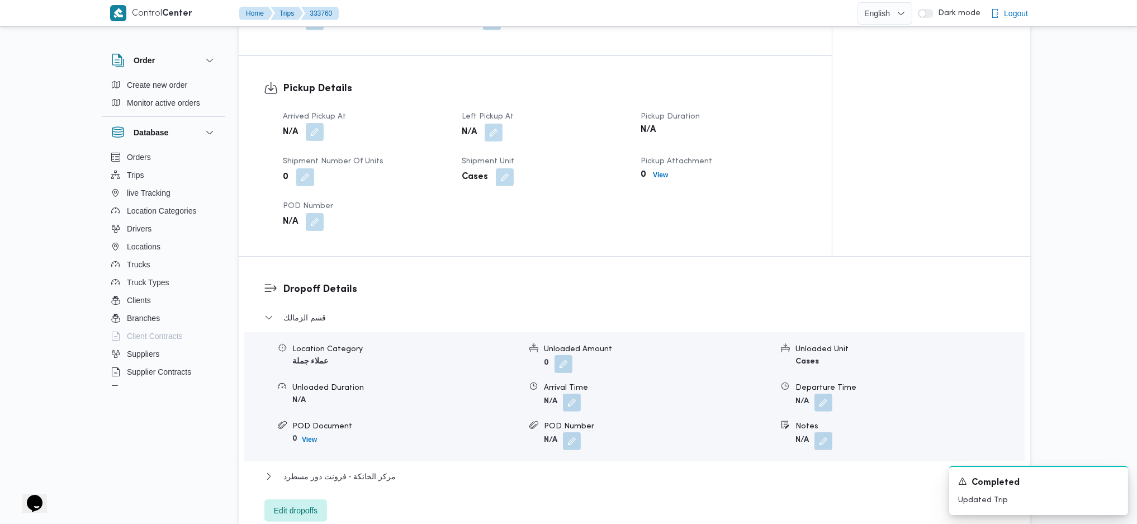
click at [306, 129] on button "button" at bounding box center [315, 132] width 18 height 18
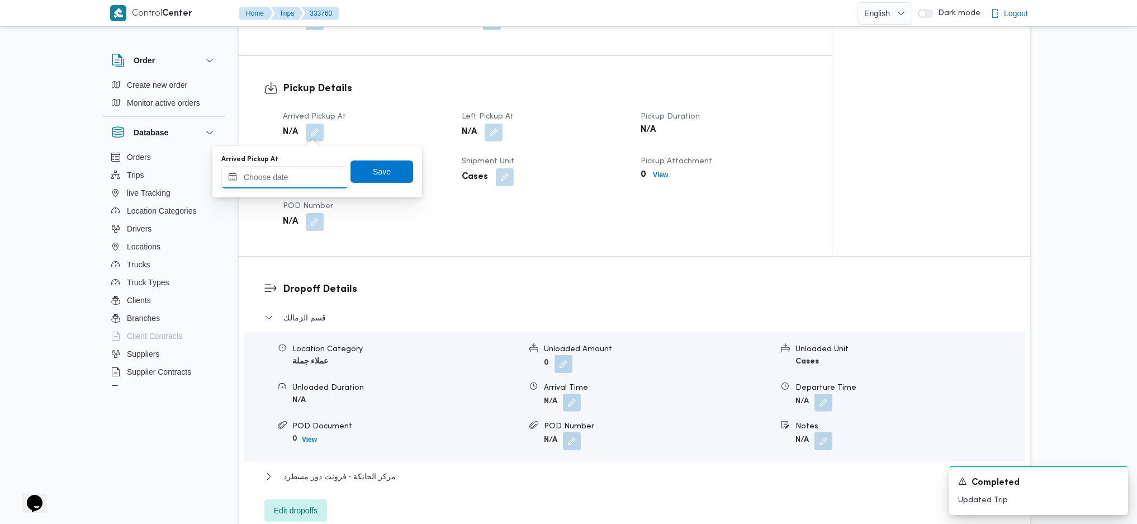
click at [294, 185] on input "Arrived Pickup At" at bounding box center [284, 177] width 127 height 22
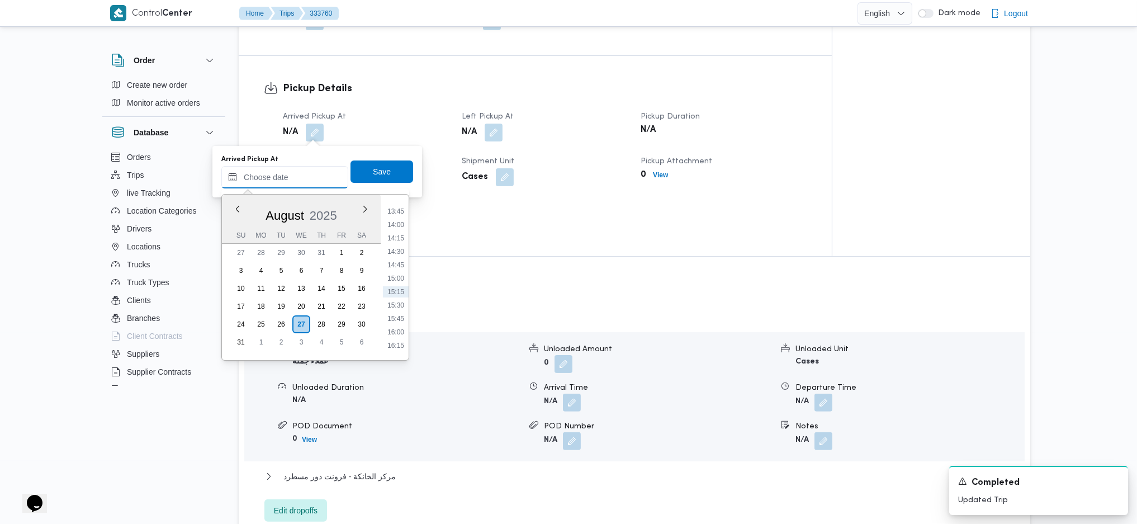
scroll to position [744, 0]
click at [398, 217] on li "14:00" at bounding box center [396, 216] width 26 height 11
type input "[DATE] 14:00"
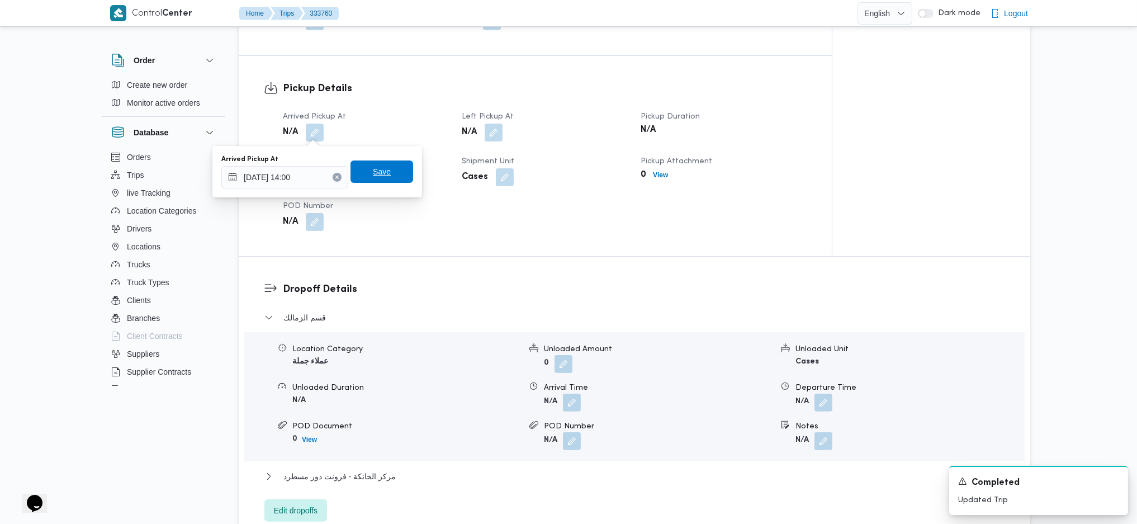
click at [373, 170] on span "Save" at bounding box center [382, 171] width 18 height 13
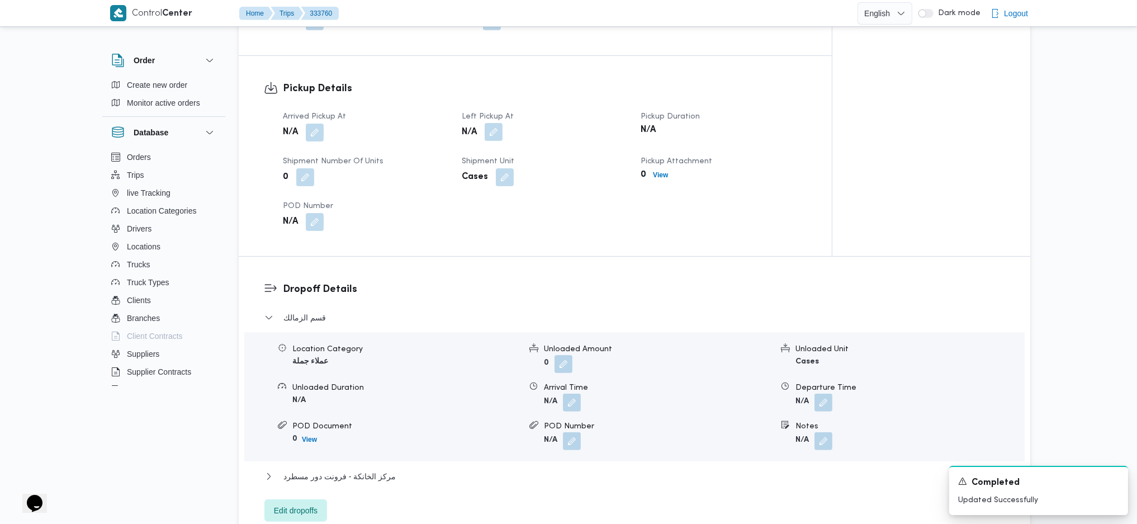
click at [488, 133] on button "button" at bounding box center [494, 132] width 18 height 18
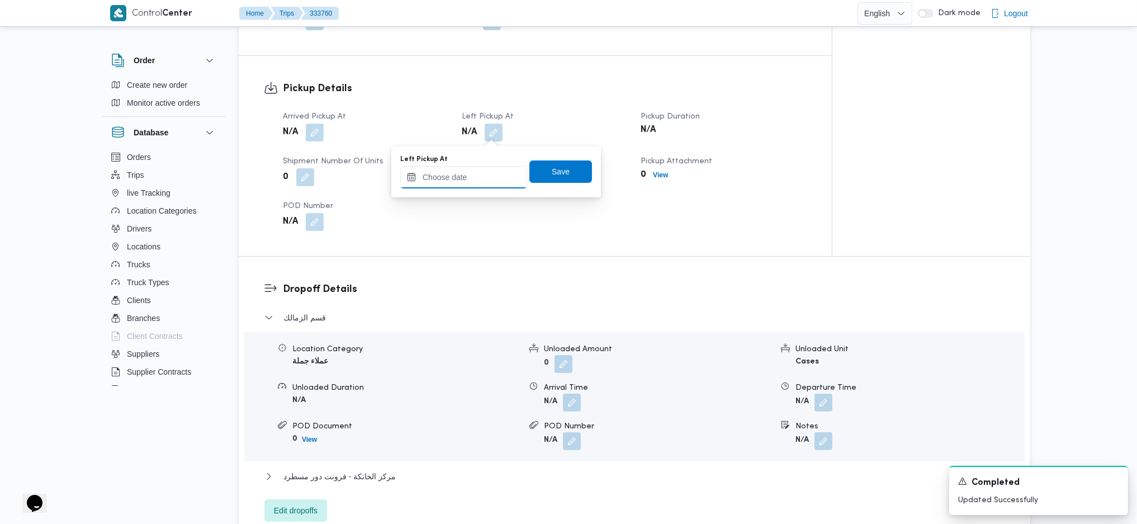
drag, startPoint x: 471, startPoint y: 169, endPoint x: 475, endPoint y: 187, distance: 18.4
click at [466, 176] on input "Left Pickup At" at bounding box center [463, 177] width 127 height 22
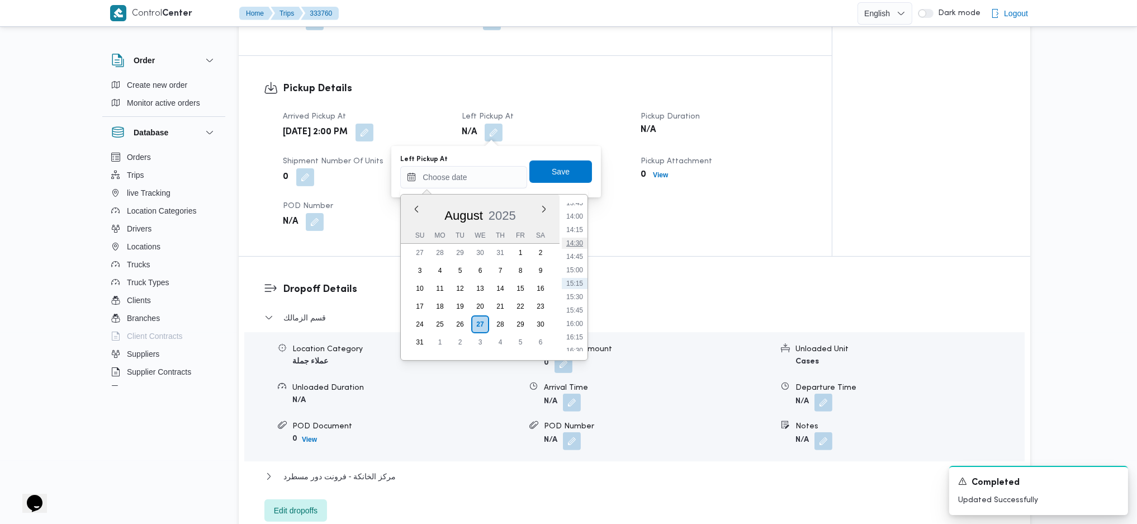
click at [582, 238] on li "14:30" at bounding box center [575, 243] width 26 height 11
type input "[DATE] 14:30"
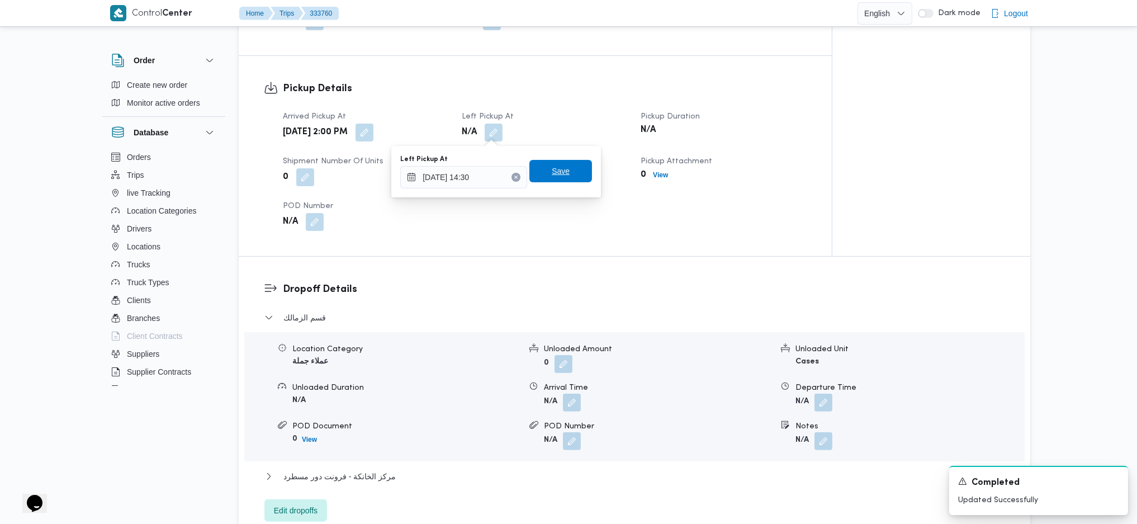
click at [550, 164] on span "Save" at bounding box center [561, 171] width 63 height 22
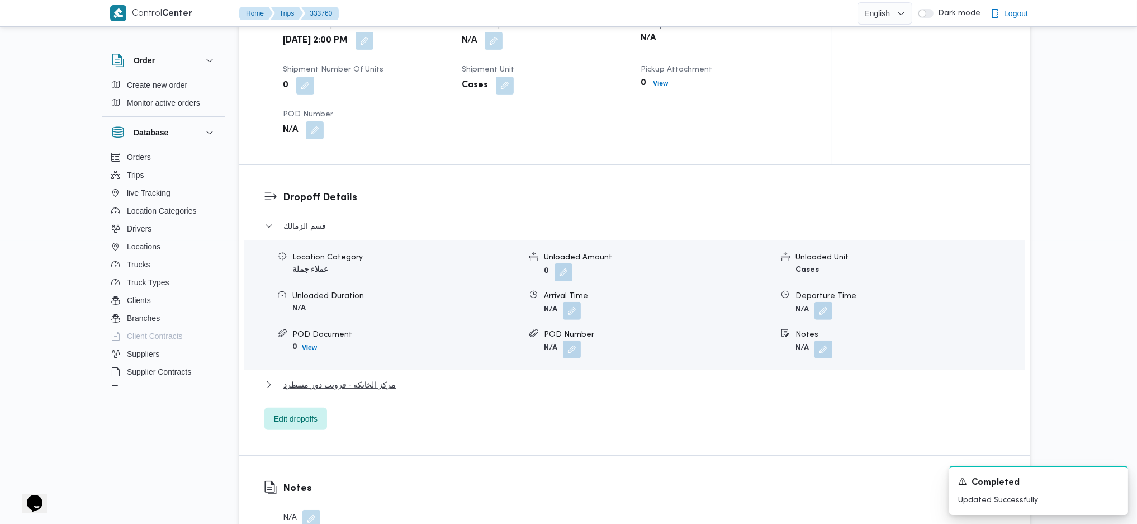
scroll to position [834, 0]
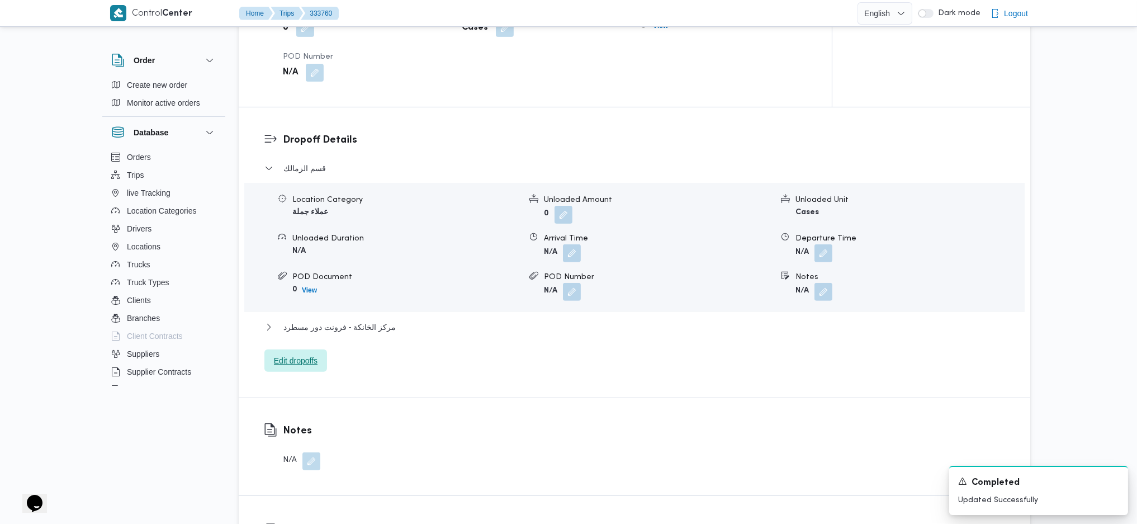
click at [308, 361] on span "Edit dropoffs" at bounding box center [296, 360] width 44 height 13
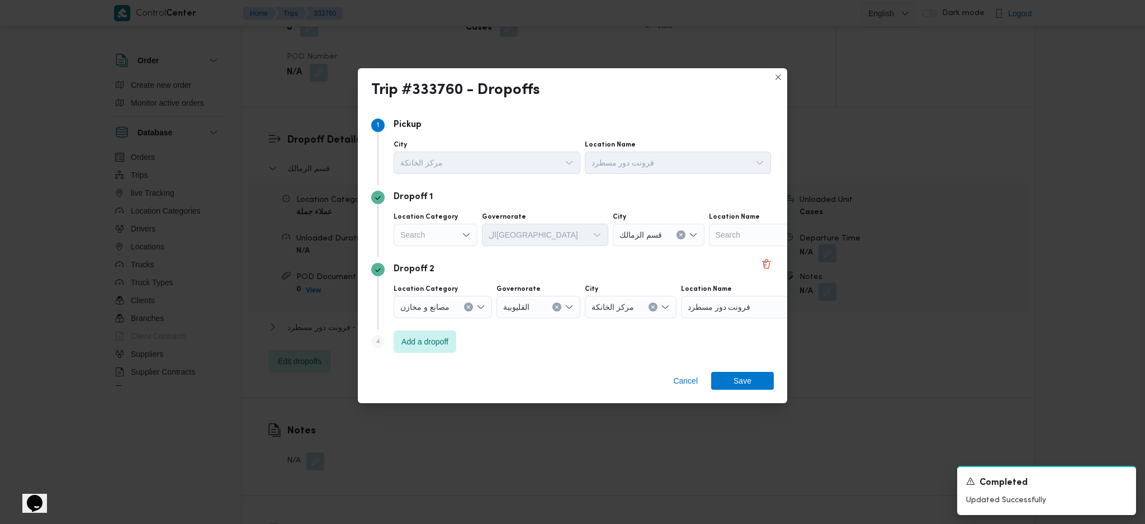
click at [452, 228] on div "Search" at bounding box center [436, 235] width 84 height 22
click at [426, 301] on span "عملاء جملة" at bounding box center [442, 303] width 57 height 13
click at [516, 238] on div "Search" at bounding box center [526, 235] width 84 height 22
type input "قاه"
drag, startPoint x: 485, startPoint y: 245, endPoint x: 525, endPoint y: 257, distance: 41.4
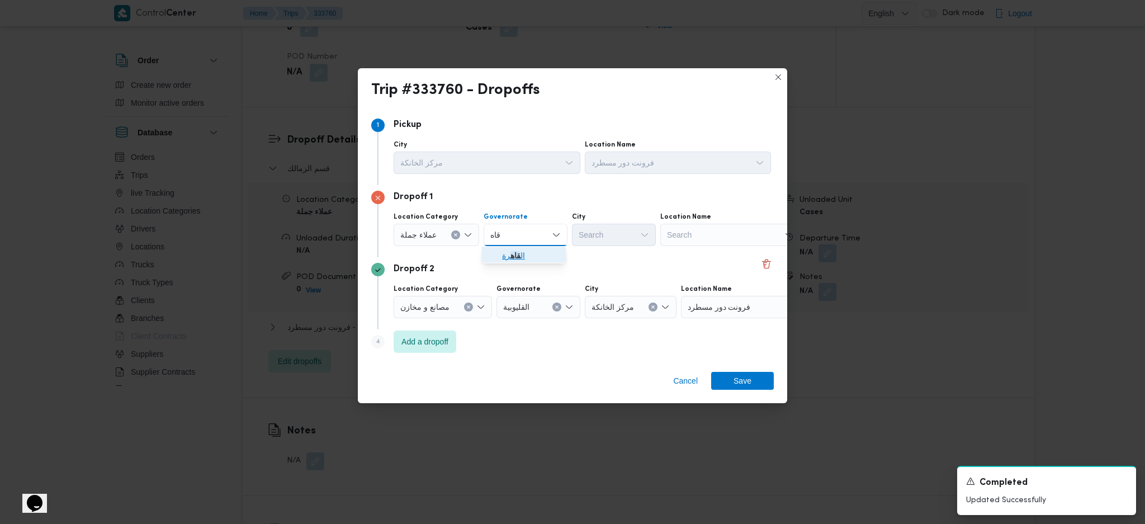
click at [495, 258] on icon "button" at bounding box center [493, 255] width 9 height 9
click at [627, 230] on div "Search" at bounding box center [669, 235] width 84 height 22
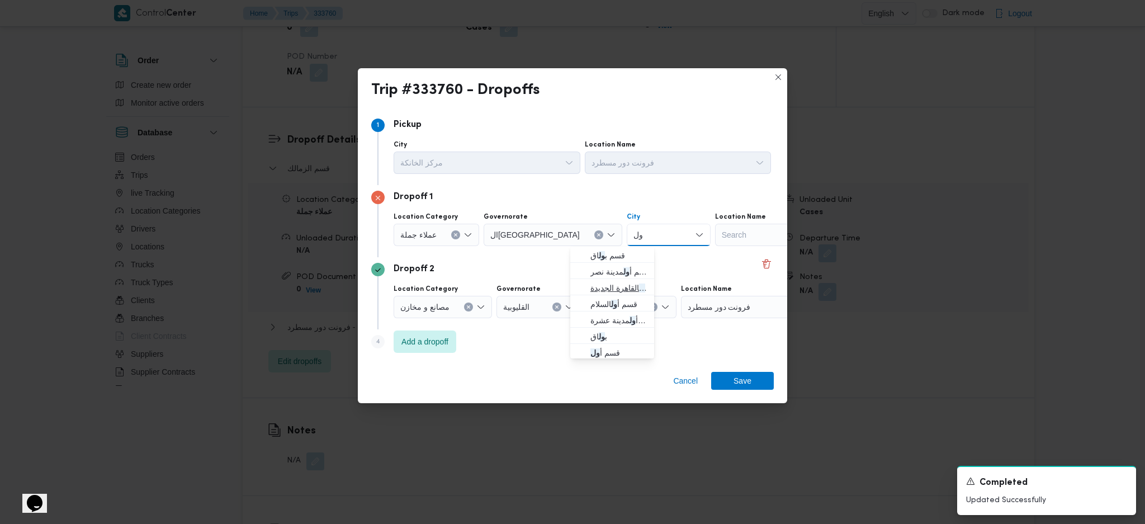
type input "ول"
click at [618, 286] on span "قسم أ ول القاهرة الجديدة" at bounding box center [618, 287] width 57 height 13
click at [745, 369] on div "Cancel Save" at bounding box center [572, 383] width 429 height 40
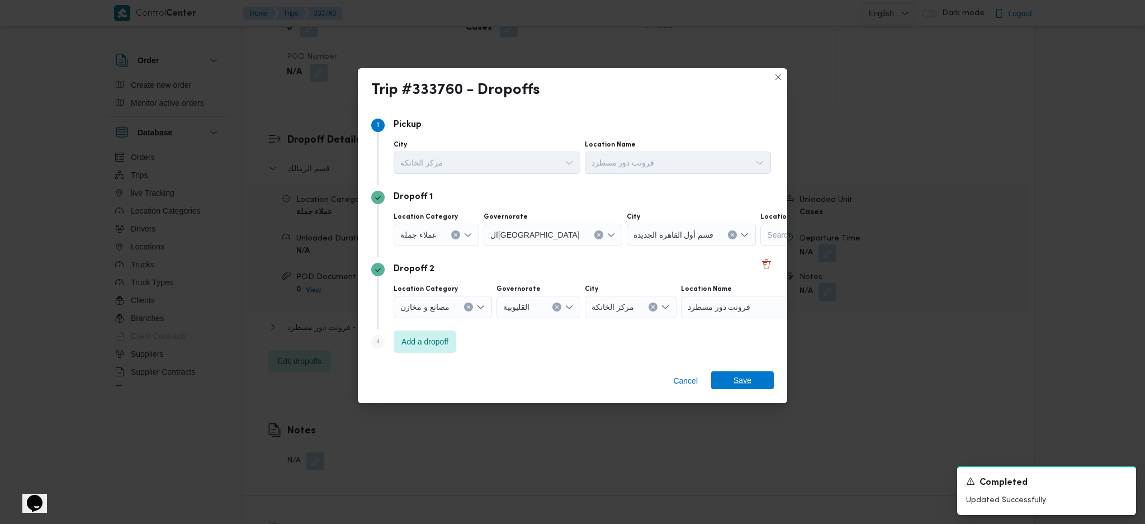
click at [745, 385] on span "Save" at bounding box center [743, 380] width 18 height 18
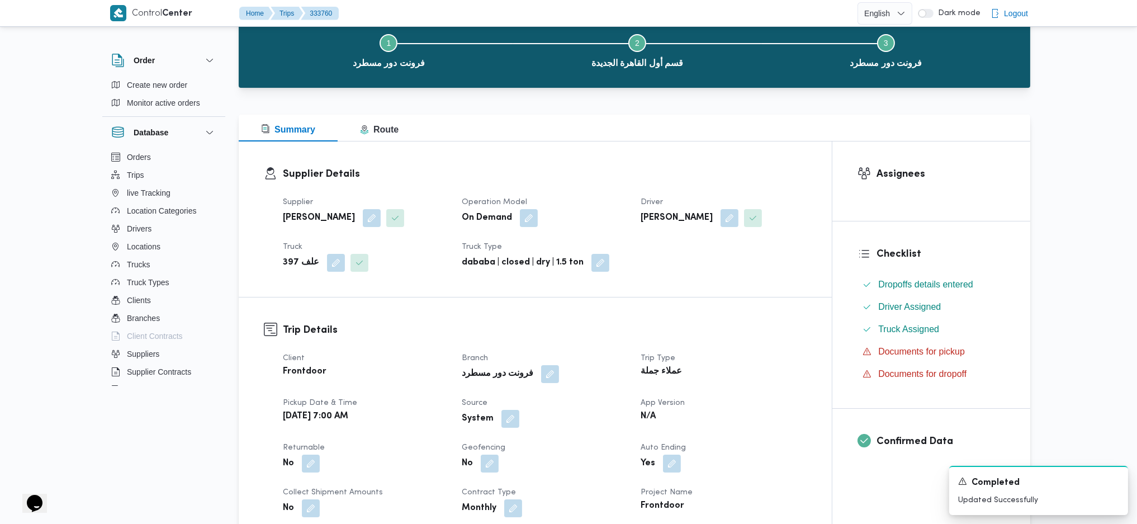
scroll to position [0, 0]
